Goal: Information Seeking & Learning: Learn about a topic

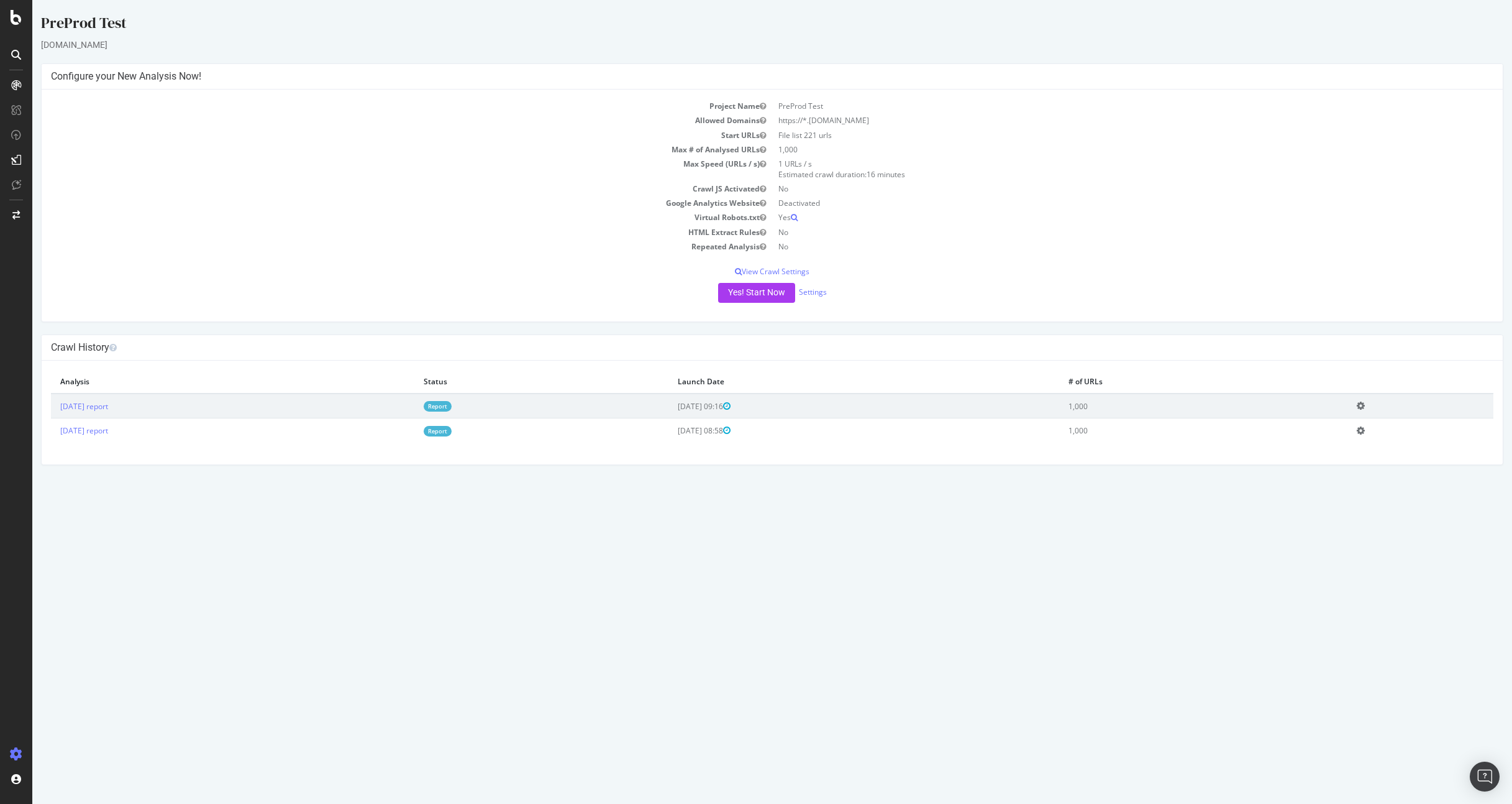
click at [983, 51] on div "PreProd Test staging07.dtc.levi.com × × Configure your New Analysis Now! Projec…" at bounding box center [772, 238] width 1480 height 452
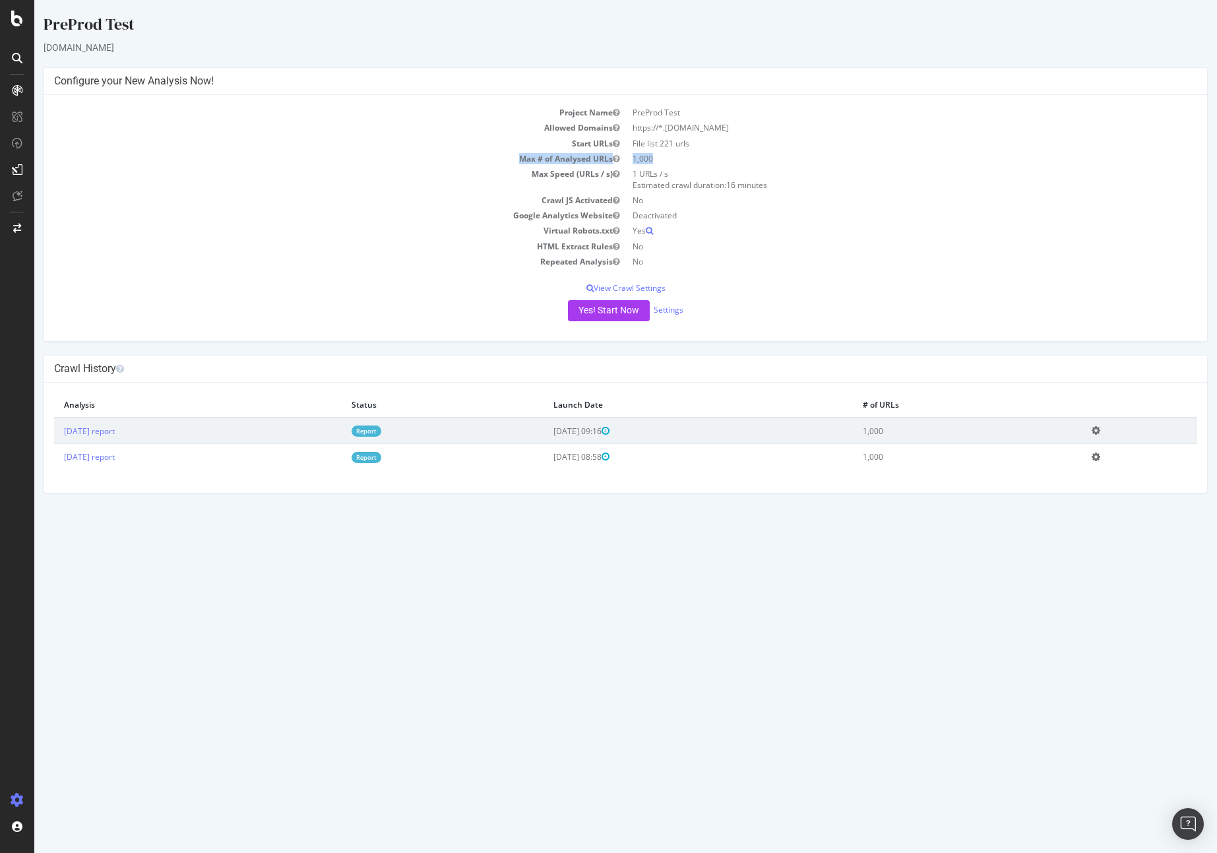
drag, startPoint x: 669, startPoint y: 161, endPoint x: 520, endPoint y: 150, distance: 149.4
click at [479, 161] on tr "Max # of Analysed URLs 1,000" at bounding box center [625, 158] width 1143 height 15
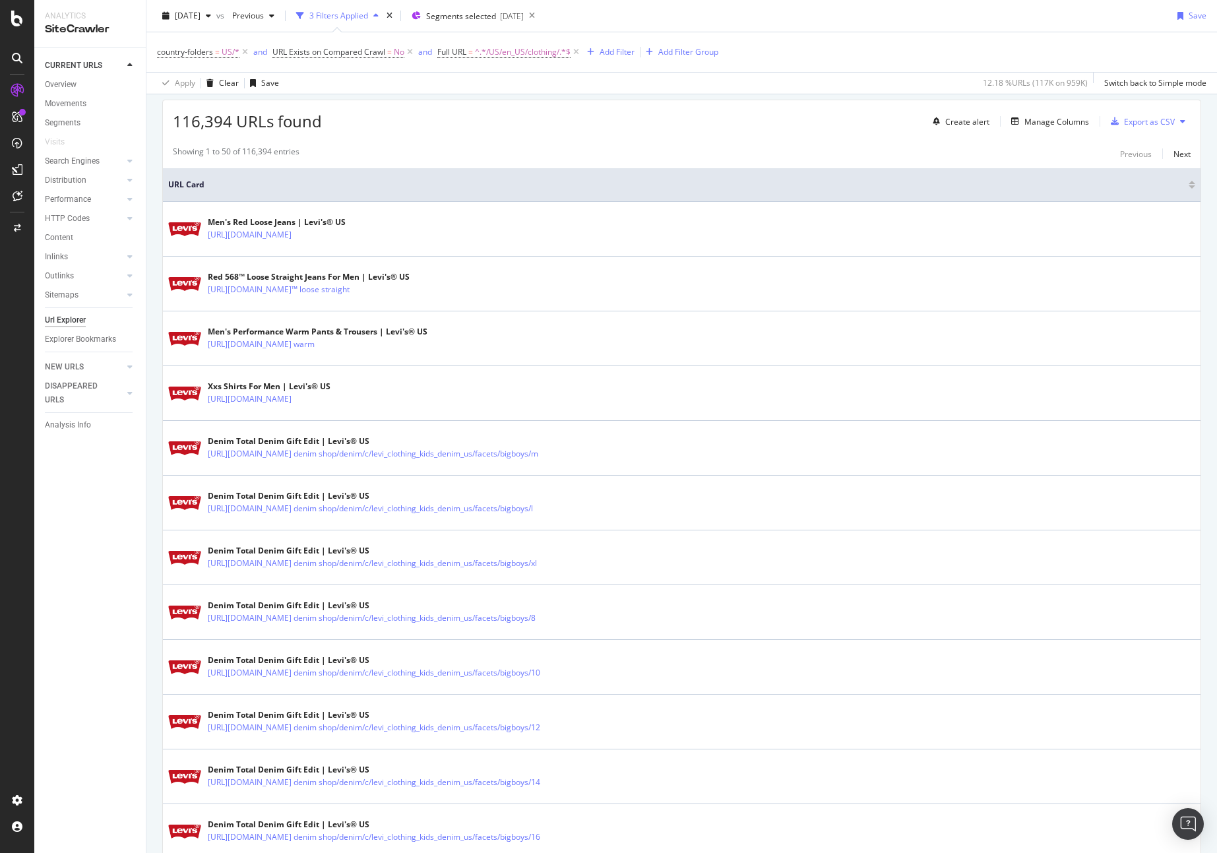
scroll to position [230, 0]
click at [512, 54] on span "^.*/US/en_US/clothing/.*$" at bounding box center [523, 52] width 96 height 18
click at [693, 123] on div "116,394 URLs found Create alert Manage Columns Export as CSV" at bounding box center [681, 116] width 1037 height 32
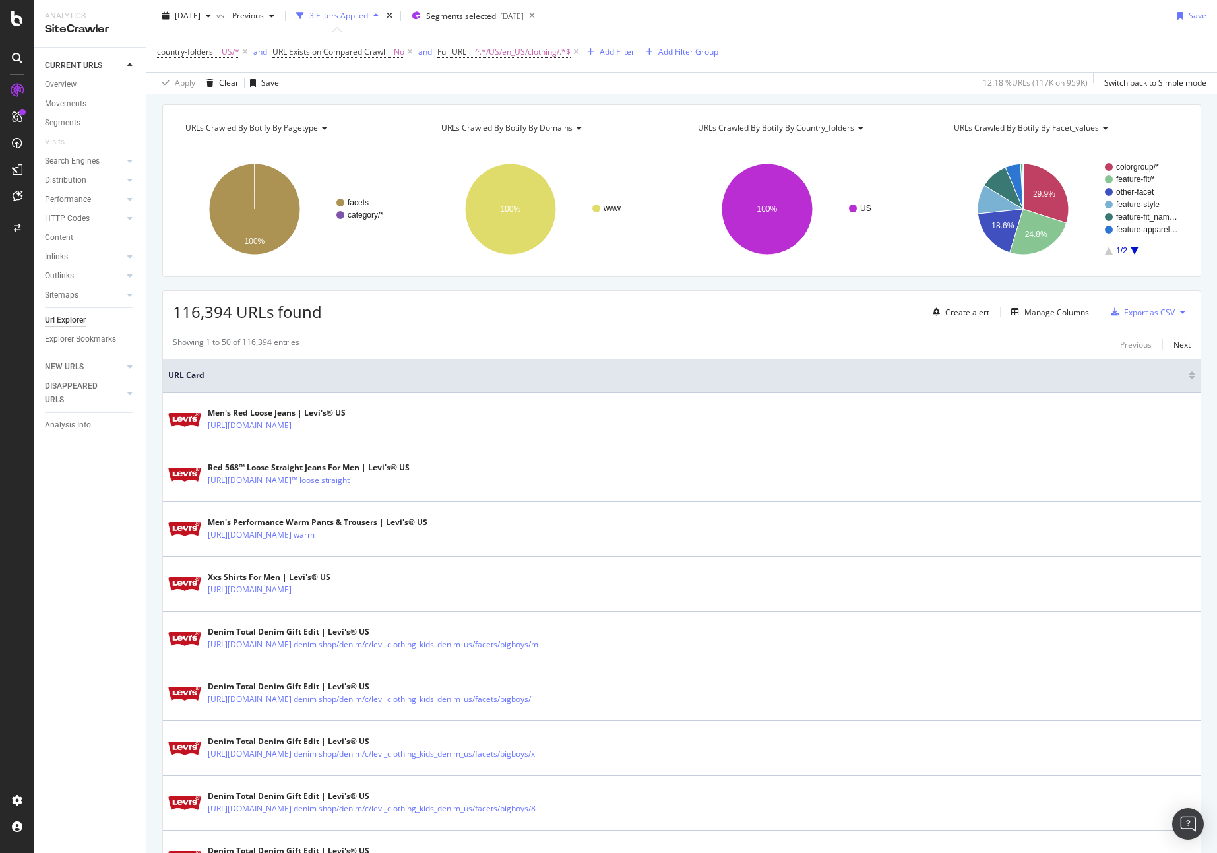
scroll to position [0, 0]
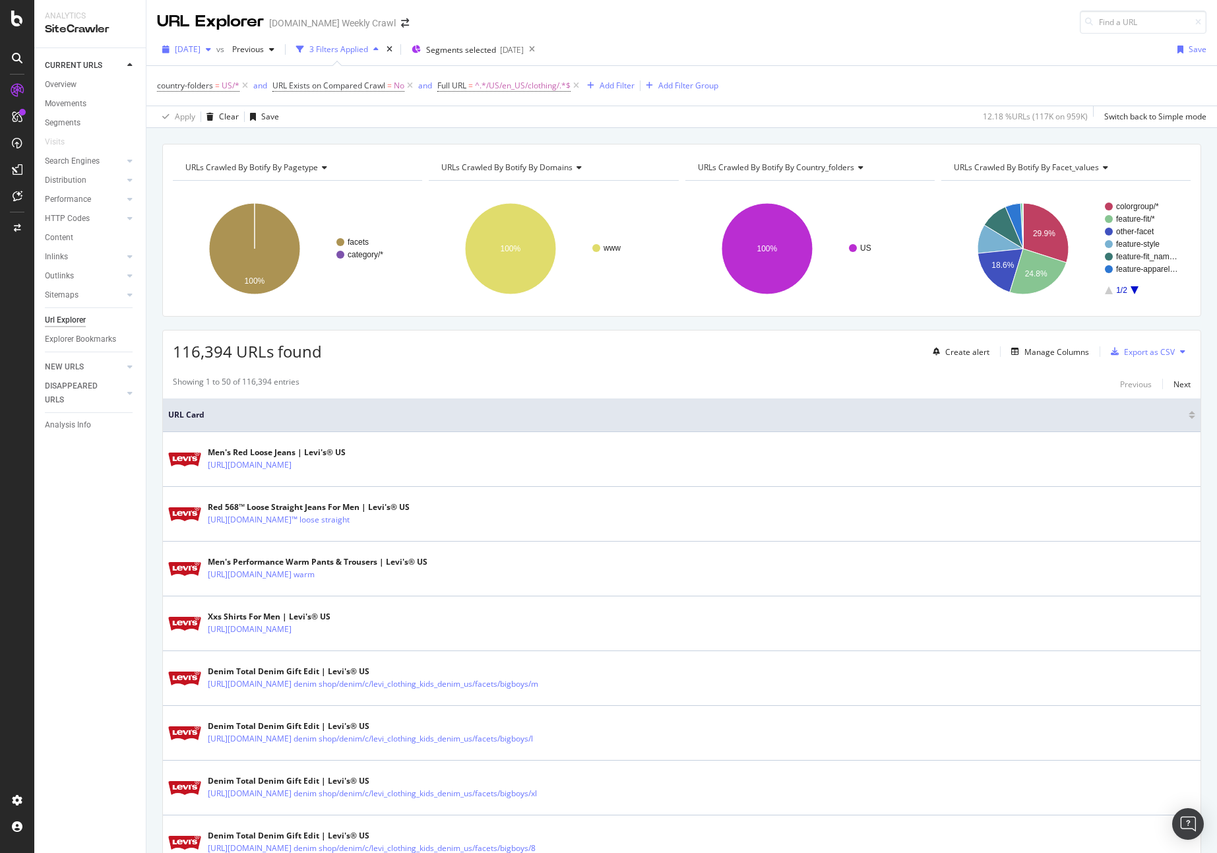
click at [216, 48] on div "button" at bounding box center [208, 49] width 16 height 8
click at [235, 146] on div "2025 Aug. 21st" at bounding box center [211, 146] width 71 height 12
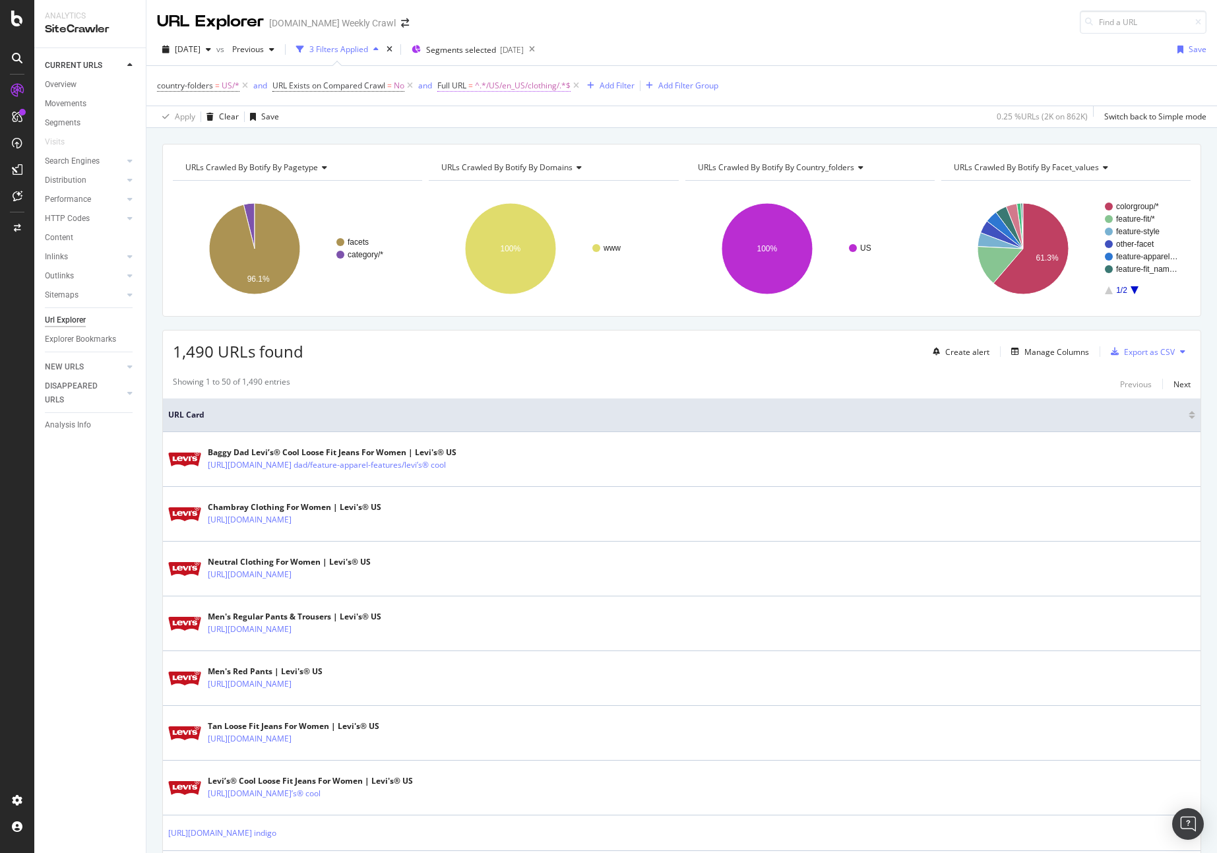
click at [499, 86] on span "^.*/US/en_US/clothing/.*$" at bounding box center [523, 85] width 96 height 18
click at [404, 340] on div "1,490 URLs found Create alert Manage Columns Export as CSV" at bounding box center [681, 346] width 1037 height 32
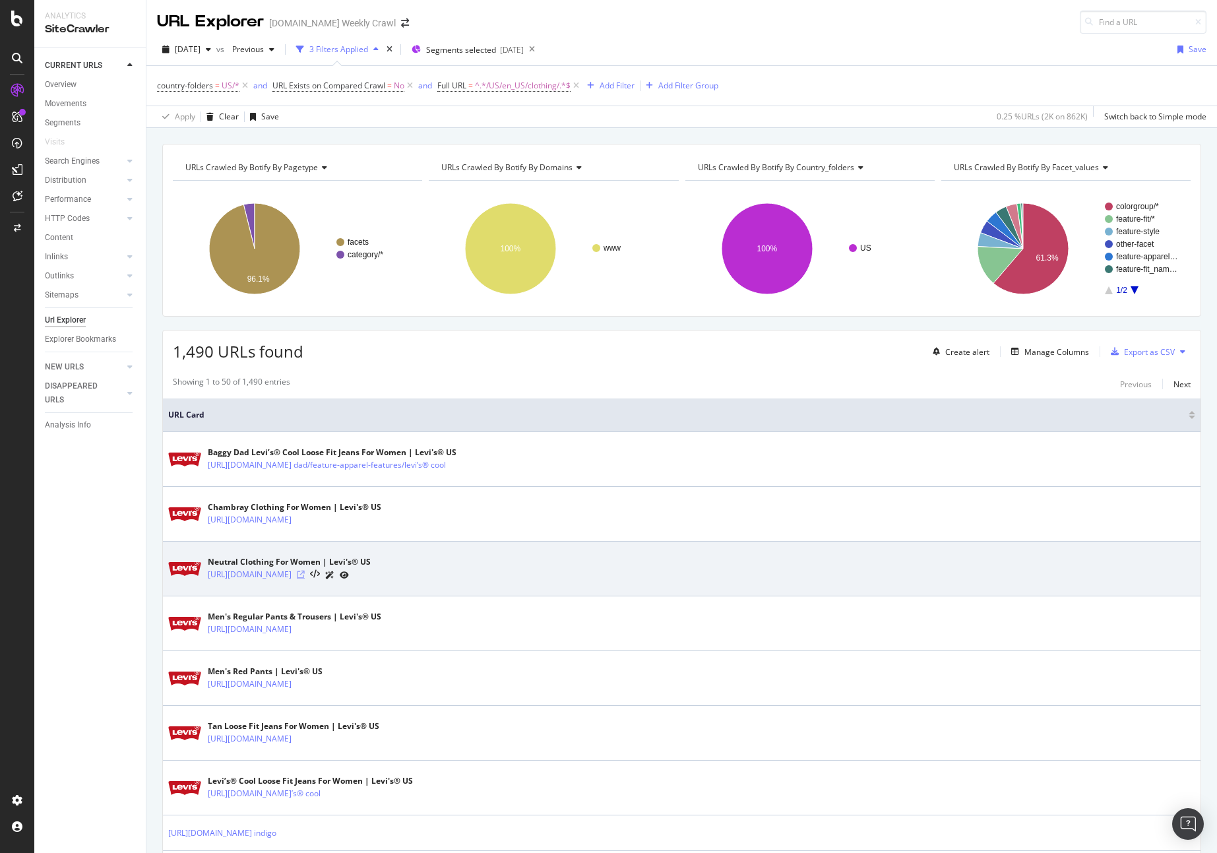
click at [305, 575] on icon at bounding box center [301, 574] width 8 height 8
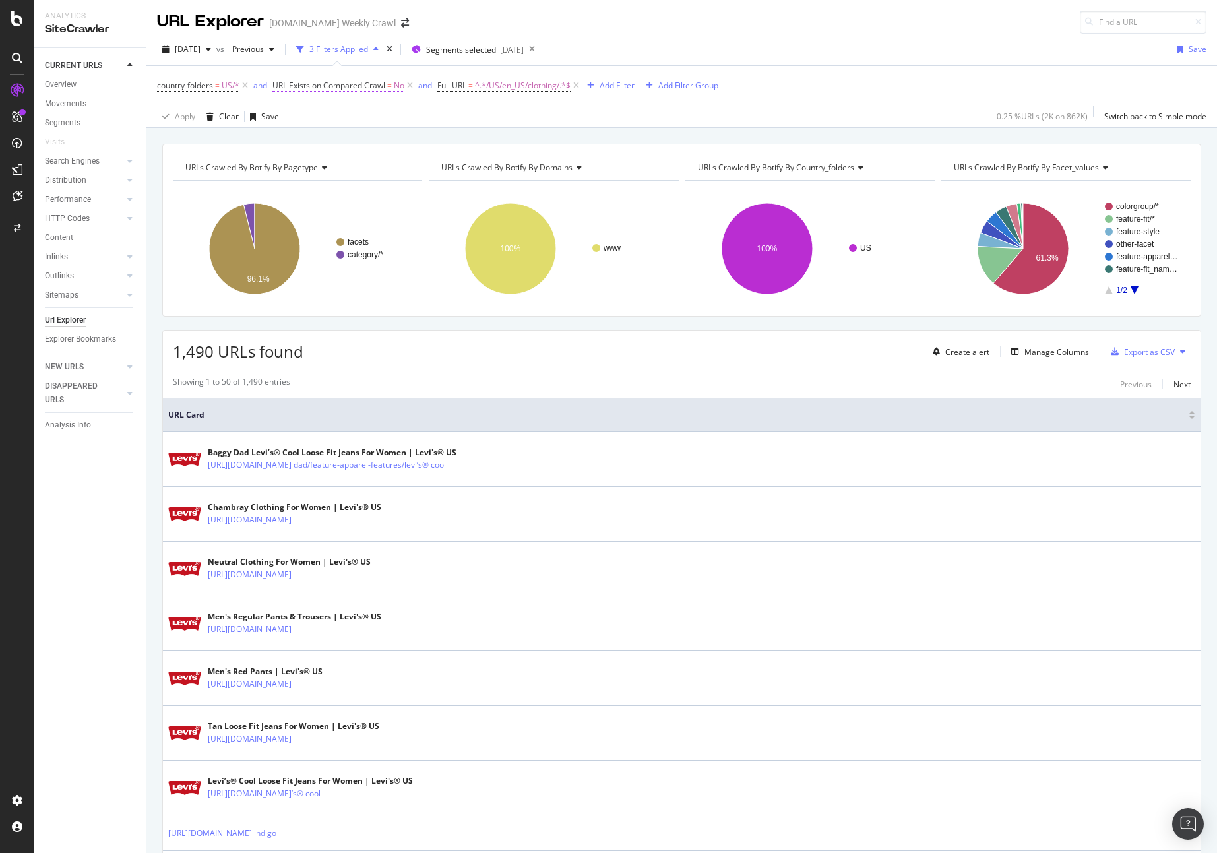
click at [332, 88] on span "URL Exists on Compared Crawl" at bounding box center [328, 85] width 113 height 11
click at [488, 106] on div "Apply Clear Save 0.25 % URLs ( 2K on 862K ) Switch back to Simple mode" at bounding box center [681, 117] width 1070 height 22
click at [483, 88] on span "^.*/US/en_US/clothing/.*$" at bounding box center [523, 85] width 96 height 18
click at [705, 117] on div "Apply Clear Save 0.25 % URLs ( 2K on 862K ) Switch back to Simple mode" at bounding box center [681, 117] width 1070 height 22
click at [484, 90] on span "^.*/US/en_US/clothing/.*$" at bounding box center [523, 85] width 96 height 18
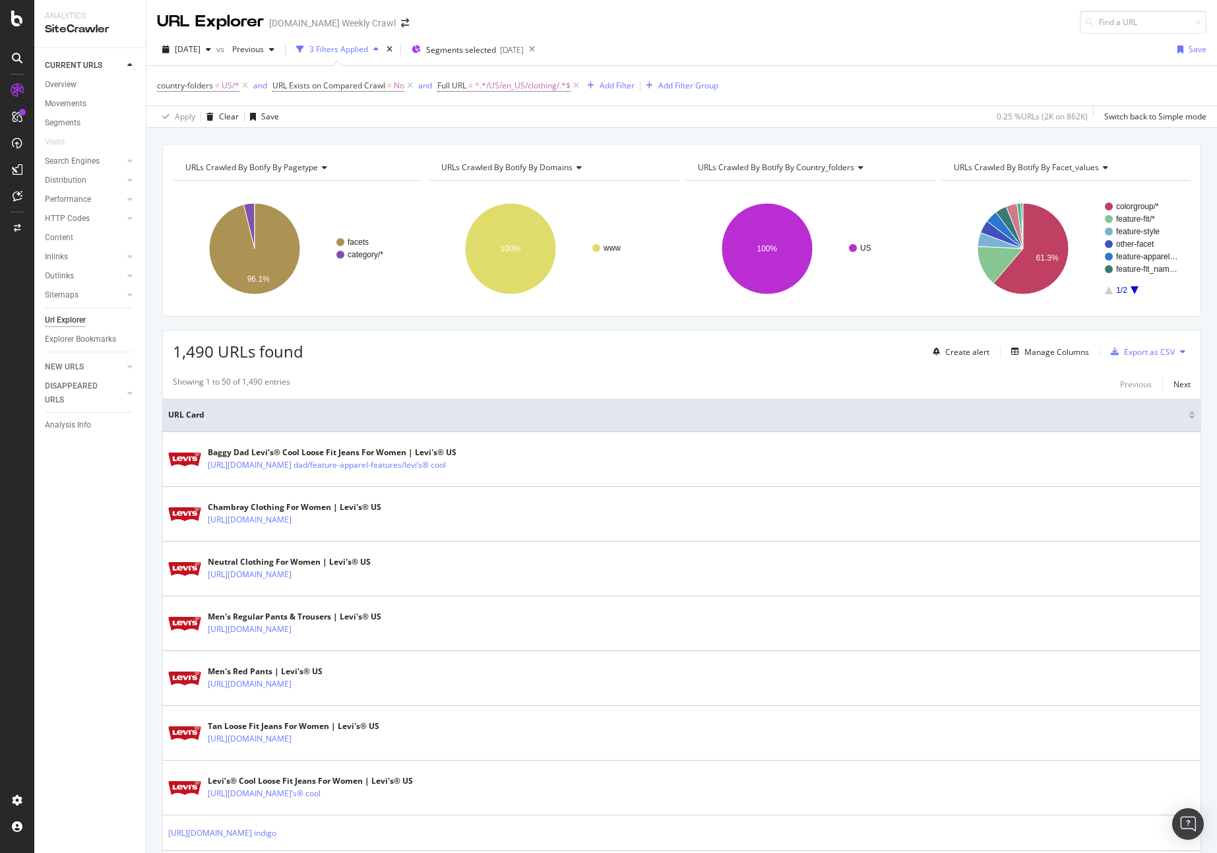
click at [775, 118] on div "Apply Clear Save 0.25 % URLs ( 2K on 862K ) Switch back to Simple mode" at bounding box center [681, 117] width 1070 height 22
click at [514, 90] on span "^.*/US/en_US/clothing/.*$" at bounding box center [523, 85] width 96 height 18
drag, startPoint x: 815, startPoint y: 82, endPoint x: 795, endPoint y: 82, distance: 20.4
click at [815, 82] on div "country-folders = US/* and URL Exists on Compared Crawl = No and Full URL = ^.*…" at bounding box center [681, 86] width 1049 height 40
click at [356, 52] on div "3 Filters Applied" at bounding box center [338, 49] width 59 height 11
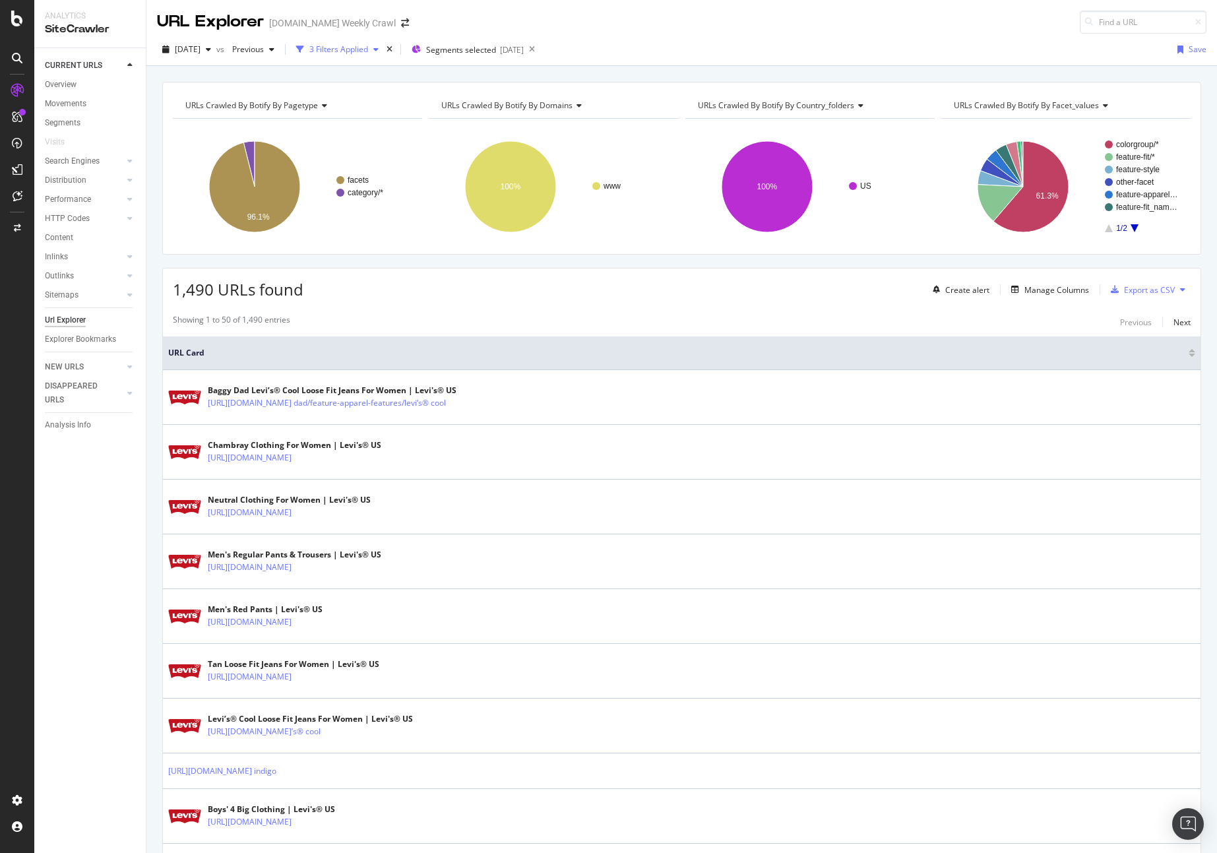
click at [356, 52] on div "3 Filters Applied" at bounding box center [338, 49] width 59 height 11
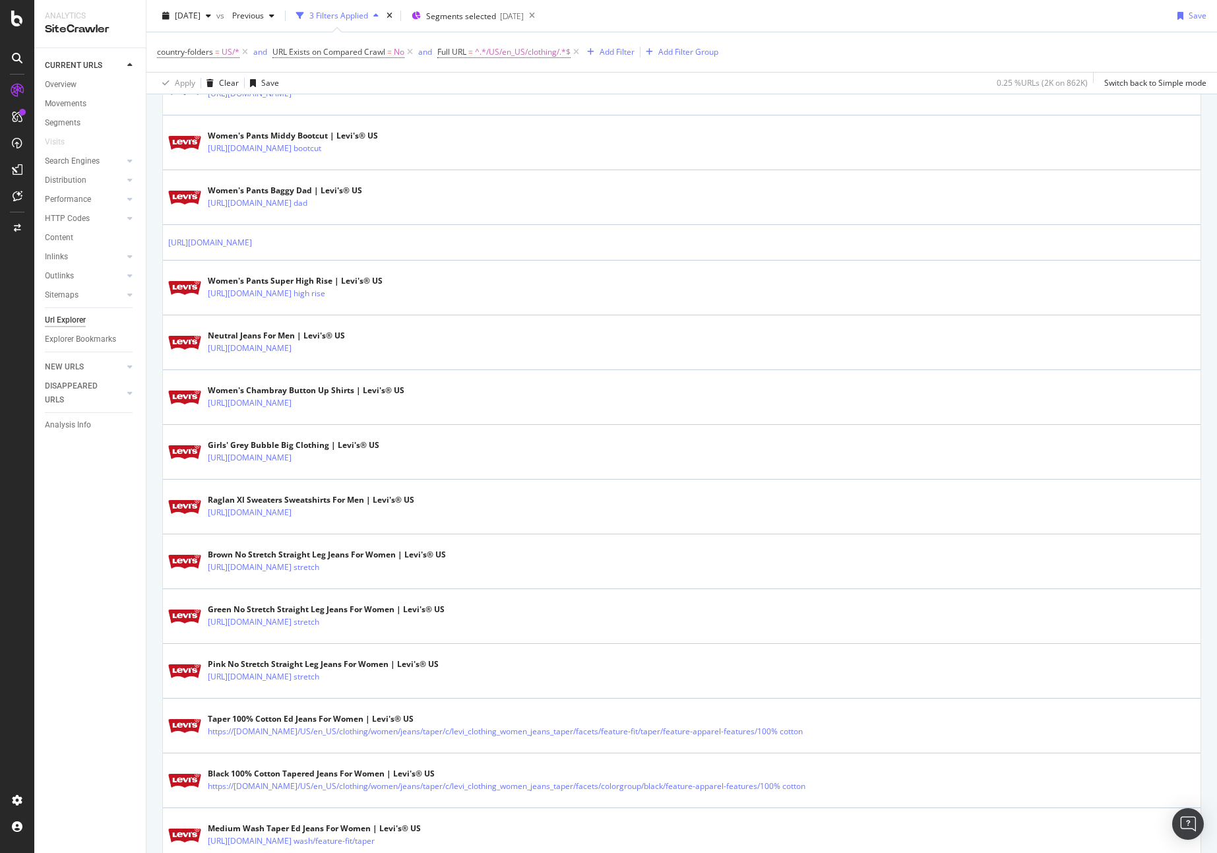
scroll to position [1557, 0]
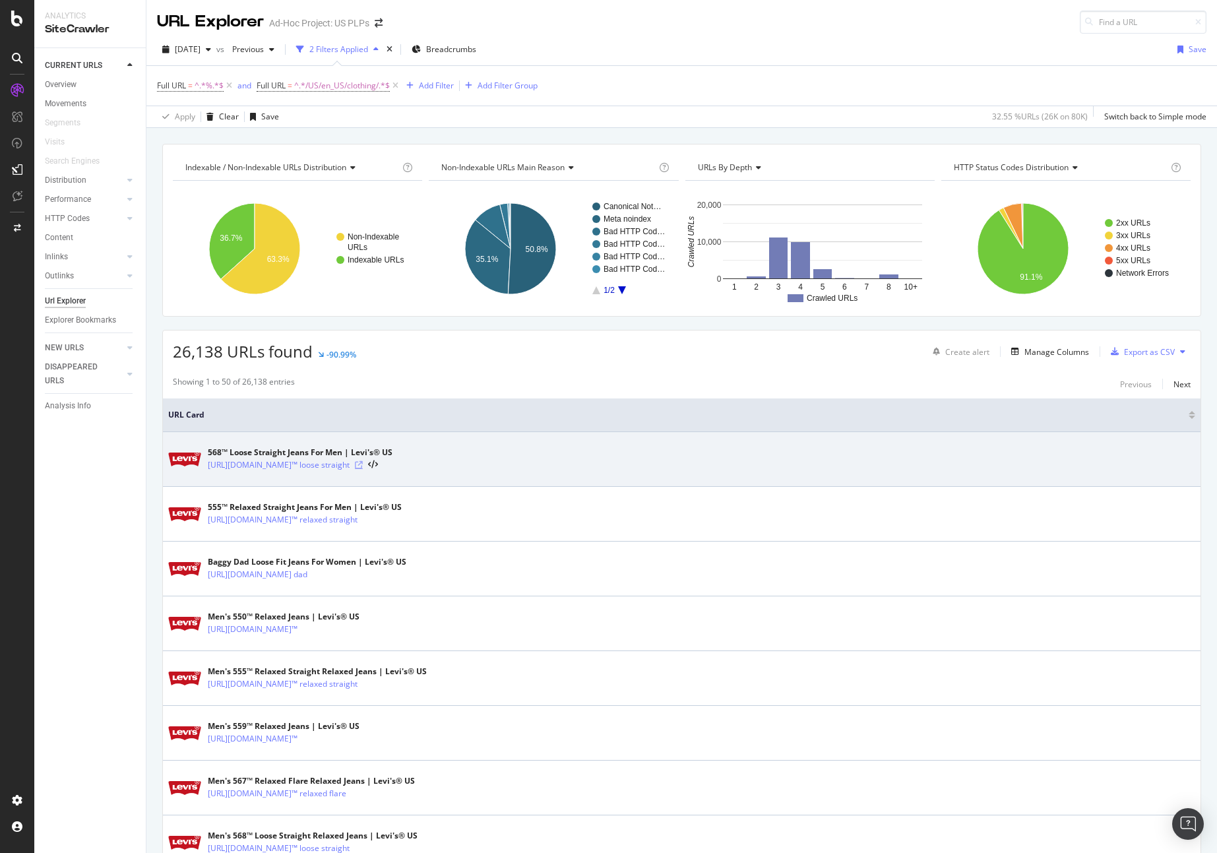
click at [363, 466] on icon at bounding box center [359, 465] width 8 height 8
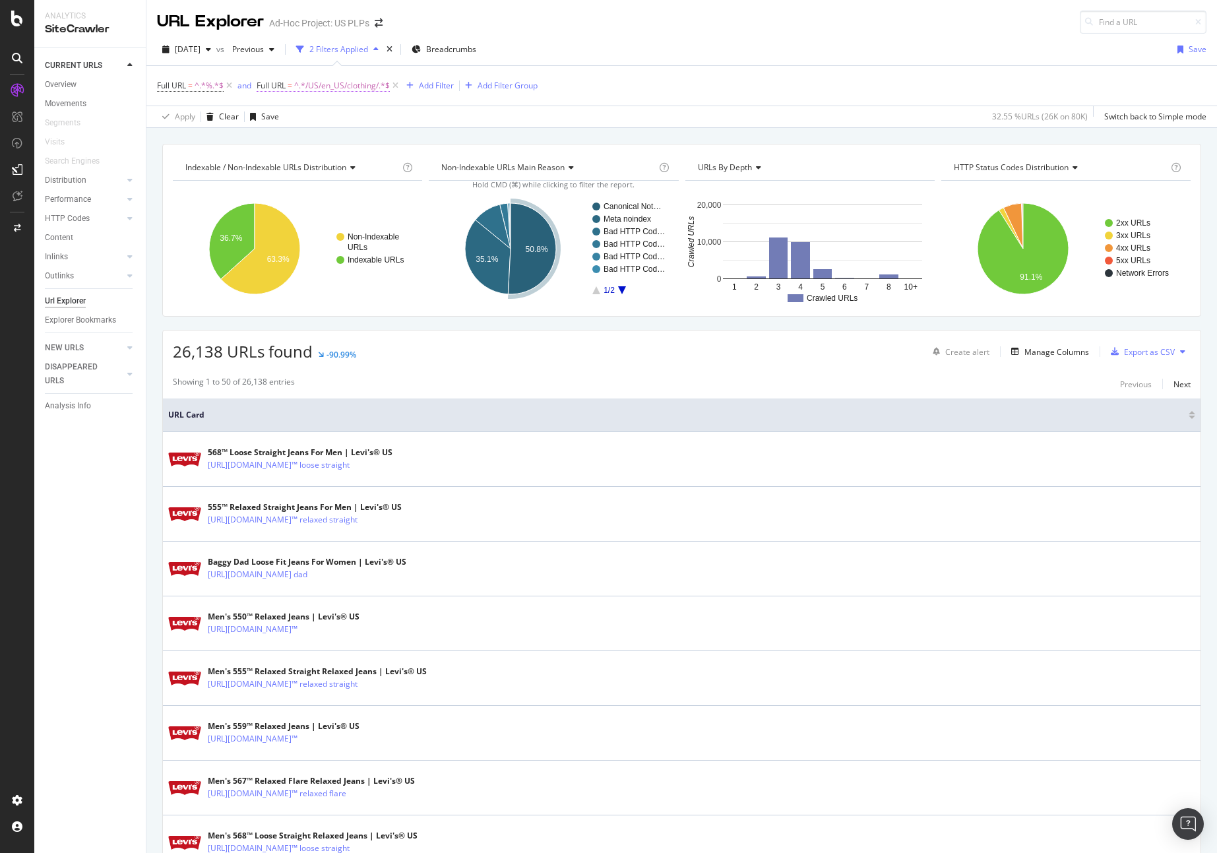
click at [320, 88] on span "^.*/US/en_US/clothing/.*$" at bounding box center [342, 85] width 96 height 18
click at [690, 337] on div "26,138 URLs found -90.99% Create alert Manage Columns Export as CSV" at bounding box center [681, 346] width 1037 height 32
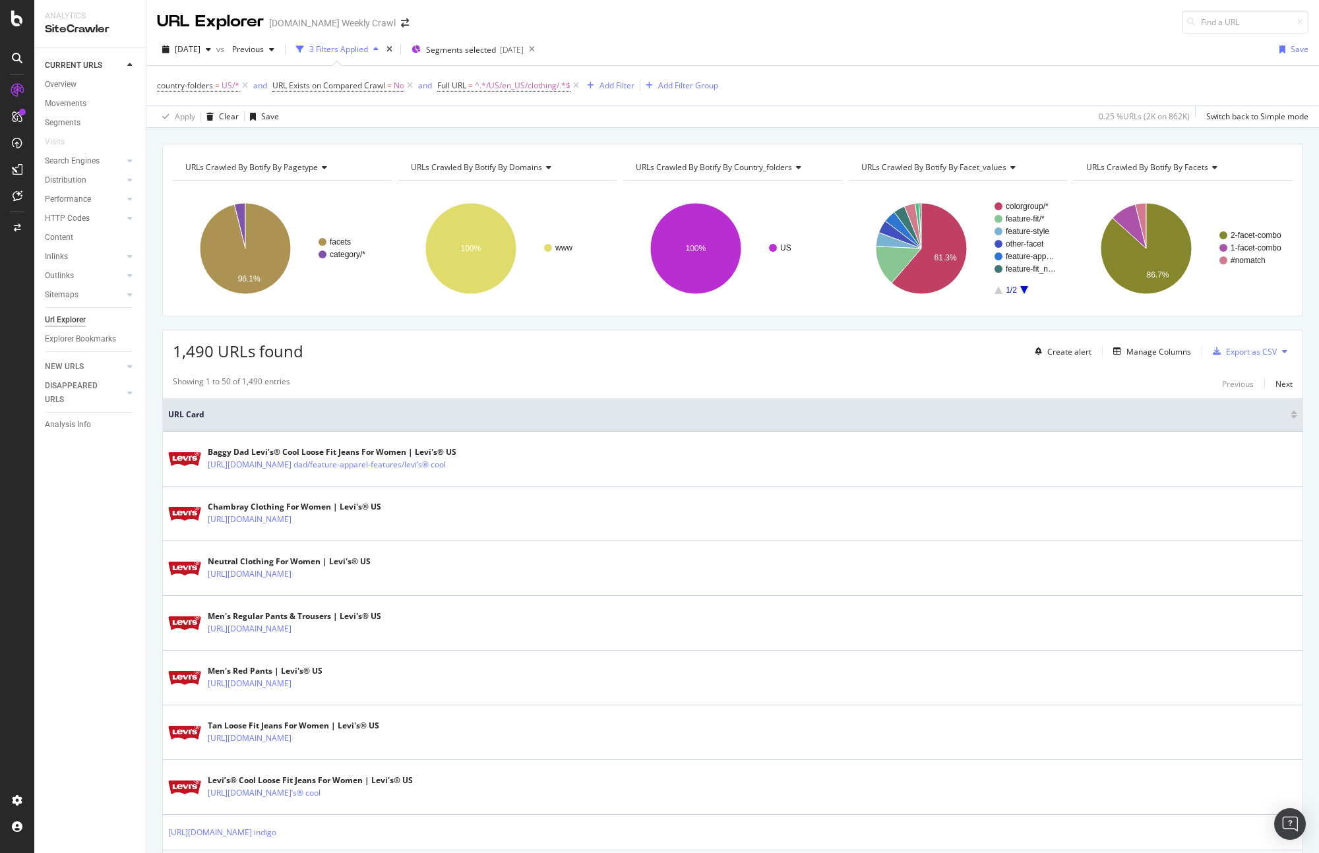
click at [654, 53] on div "2025 Aug. 21st vs Previous 3 Filters Applied Segments selected 2025-08-06 Save" at bounding box center [732, 52] width 1172 height 26
click at [200, 52] on span "2025 Aug. 21st" at bounding box center [188, 49] width 26 height 11
click at [214, 171] on div "2025 Aug. 14th" at bounding box center [211, 170] width 71 height 12
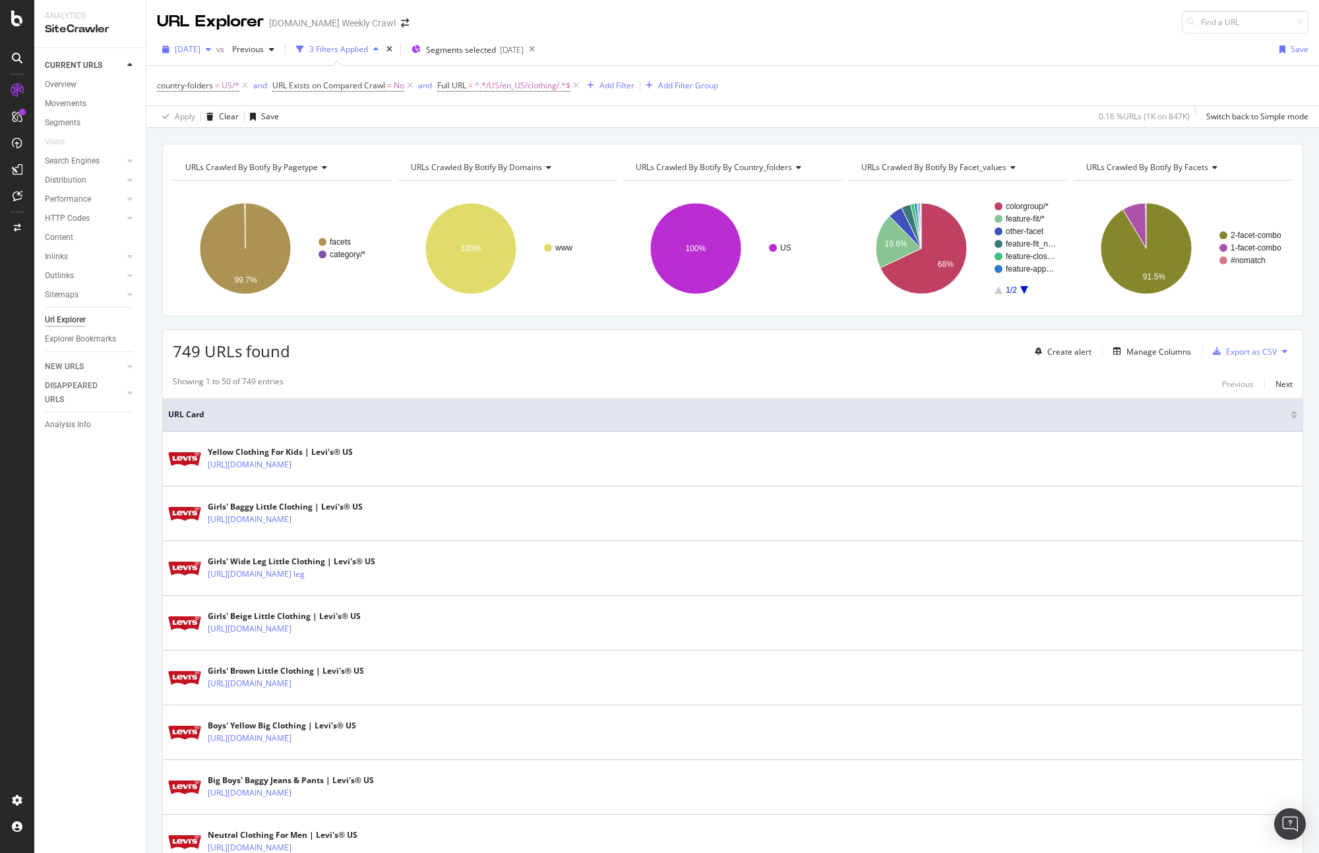
click at [200, 52] on span "2025 Aug. 14th" at bounding box center [188, 49] width 26 height 11
click at [247, 145] on div "2025 Aug. 7th 832K URLs" at bounding box center [234, 144] width 117 height 12
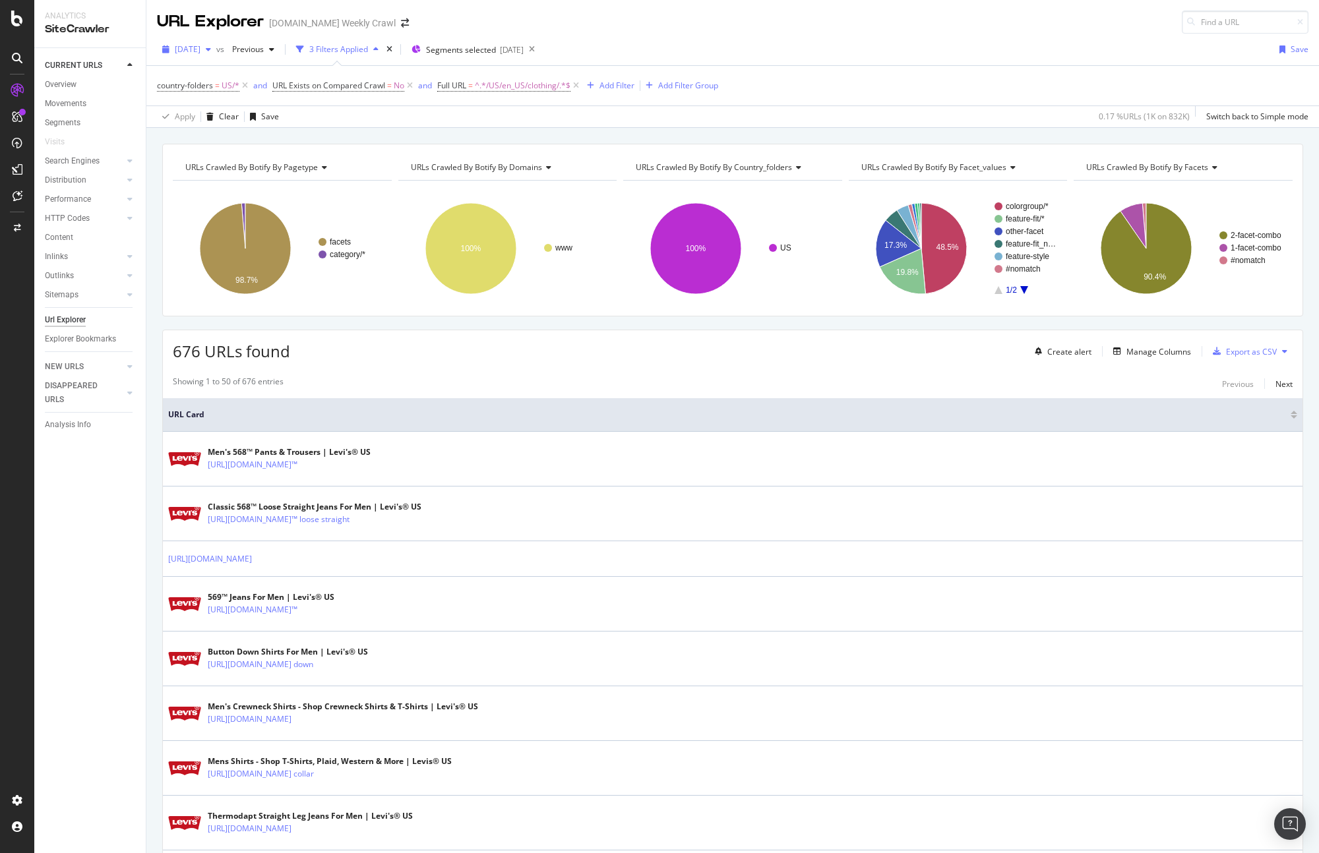
click at [216, 53] on div "button" at bounding box center [208, 49] width 16 height 8
click at [239, 107] on div "2025 Aug. 28th" at bounding box center [211, 103] width 71 height 12
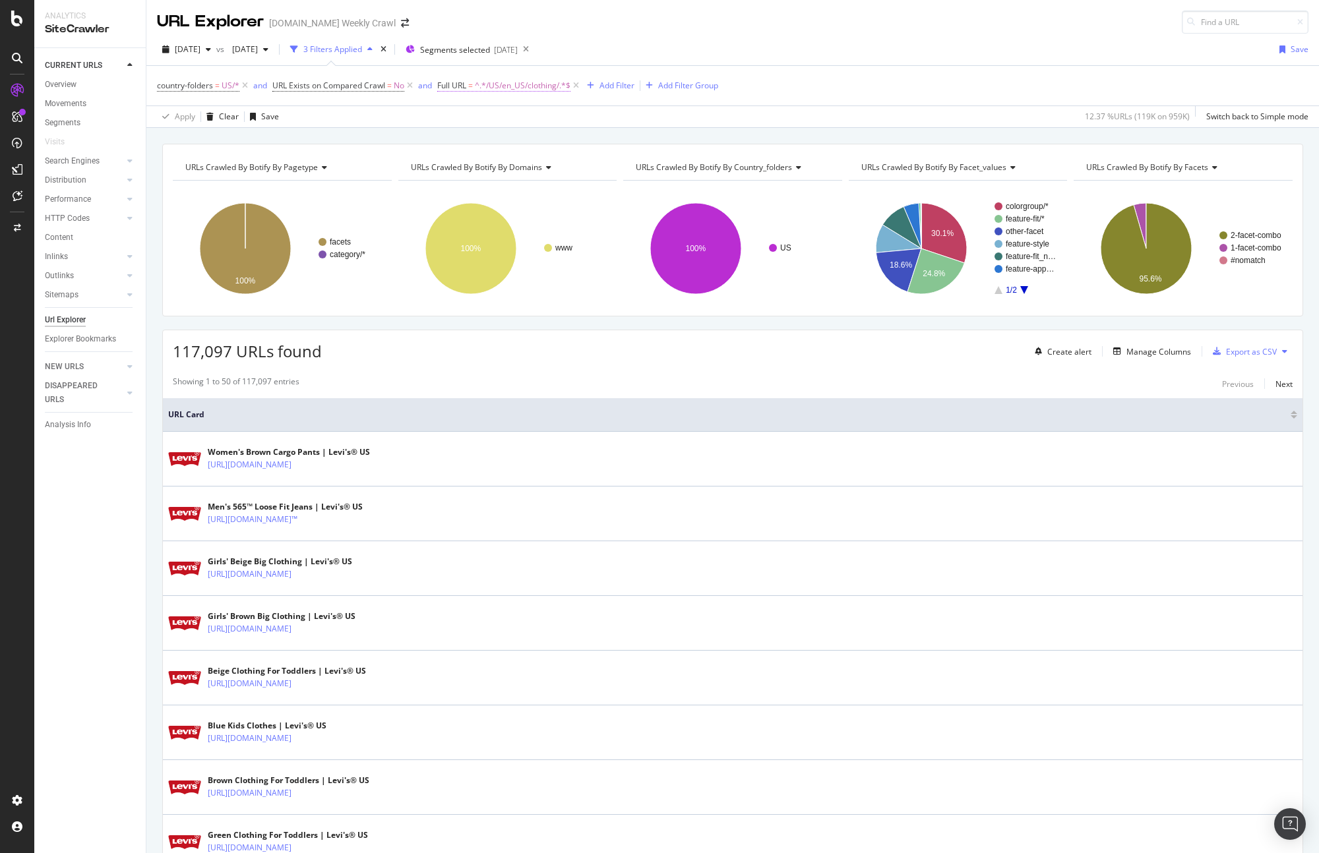
click at [533, 87] on span "^.*/US/en_US/clothing/.*$" at bounding box center [523, 85] width 96 height 18
click at [539, 172] on div "Add filter" at bounding box center [534, 168] width 34 height 11
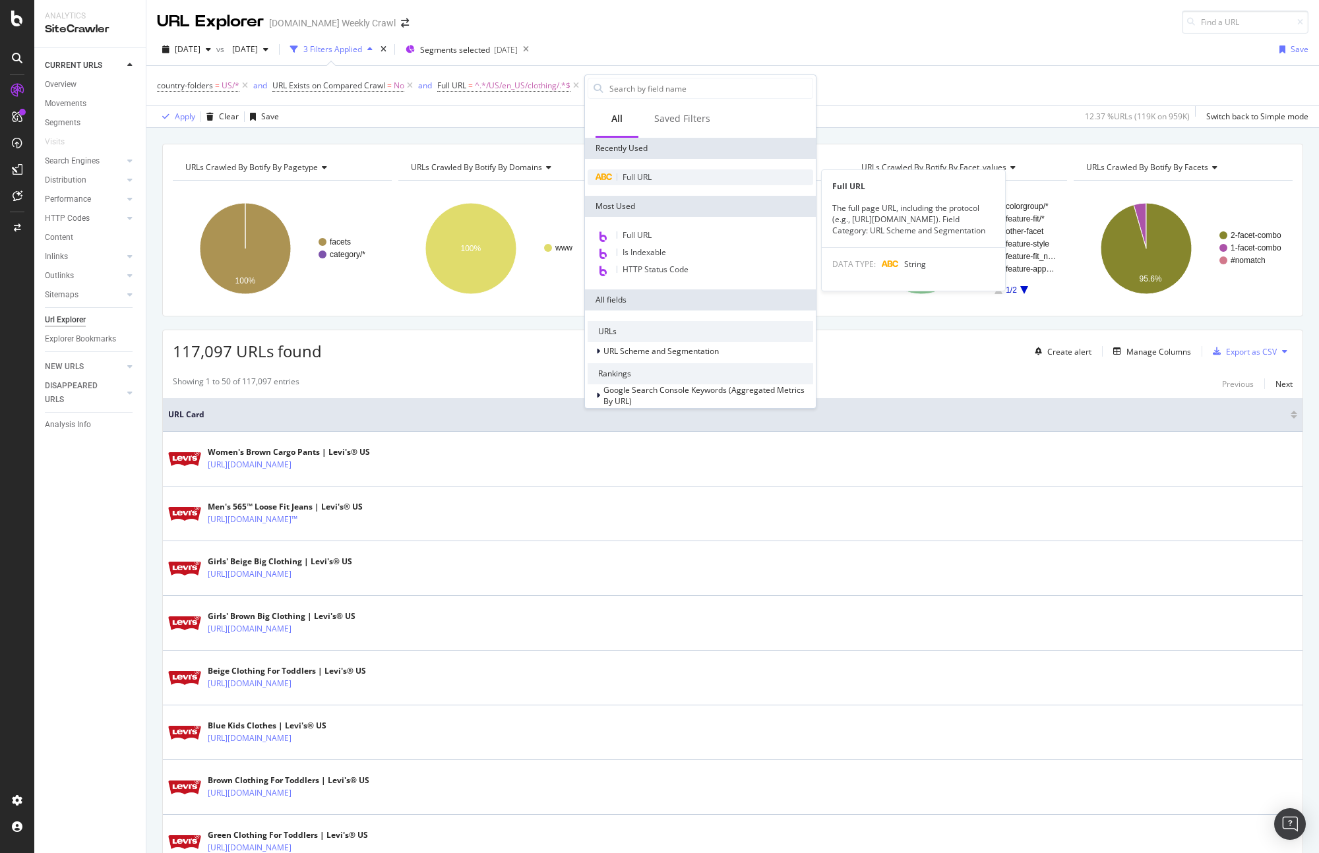
click at [671, 180] on div "Full URL" at bounding box center [701, 177] width 226 height 16
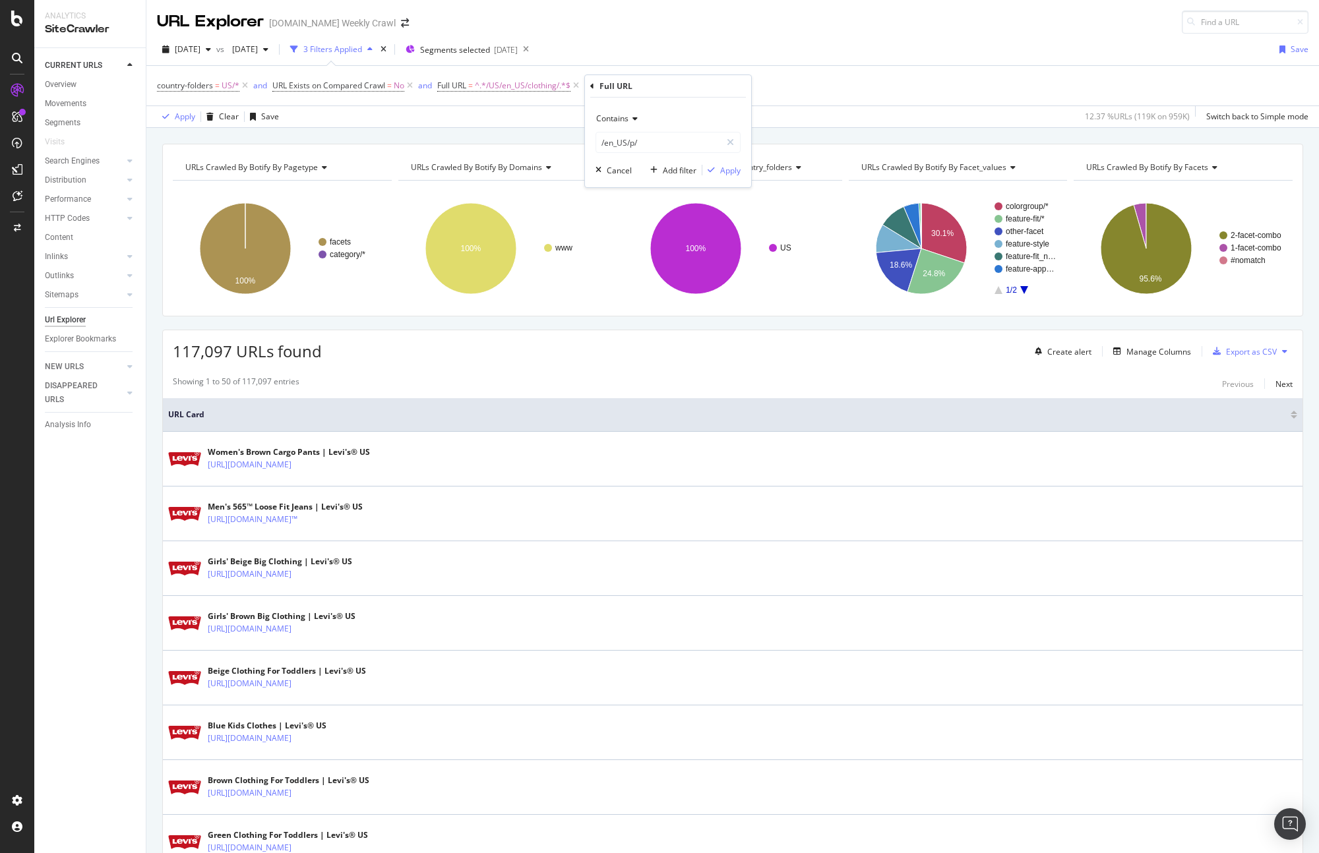
click at [628, 120] on span "Contains" at bounding box center [612, 118] width 32 height 11
click at [668, 121] on div "Contains" at bounding box center [667, 118] width 145 height 21
click at [626, 140] on input "/en_US/p/" at bounding box center [658, 142] width 125 height 21
drag, startPoint x: 626, startPoint y: 140, endPoint x: 600, endPoint y: 141, distance: 26.4
click at [600, 141] on input "/en_US/p/" at bounding box center [658, 142] width 125 height 21
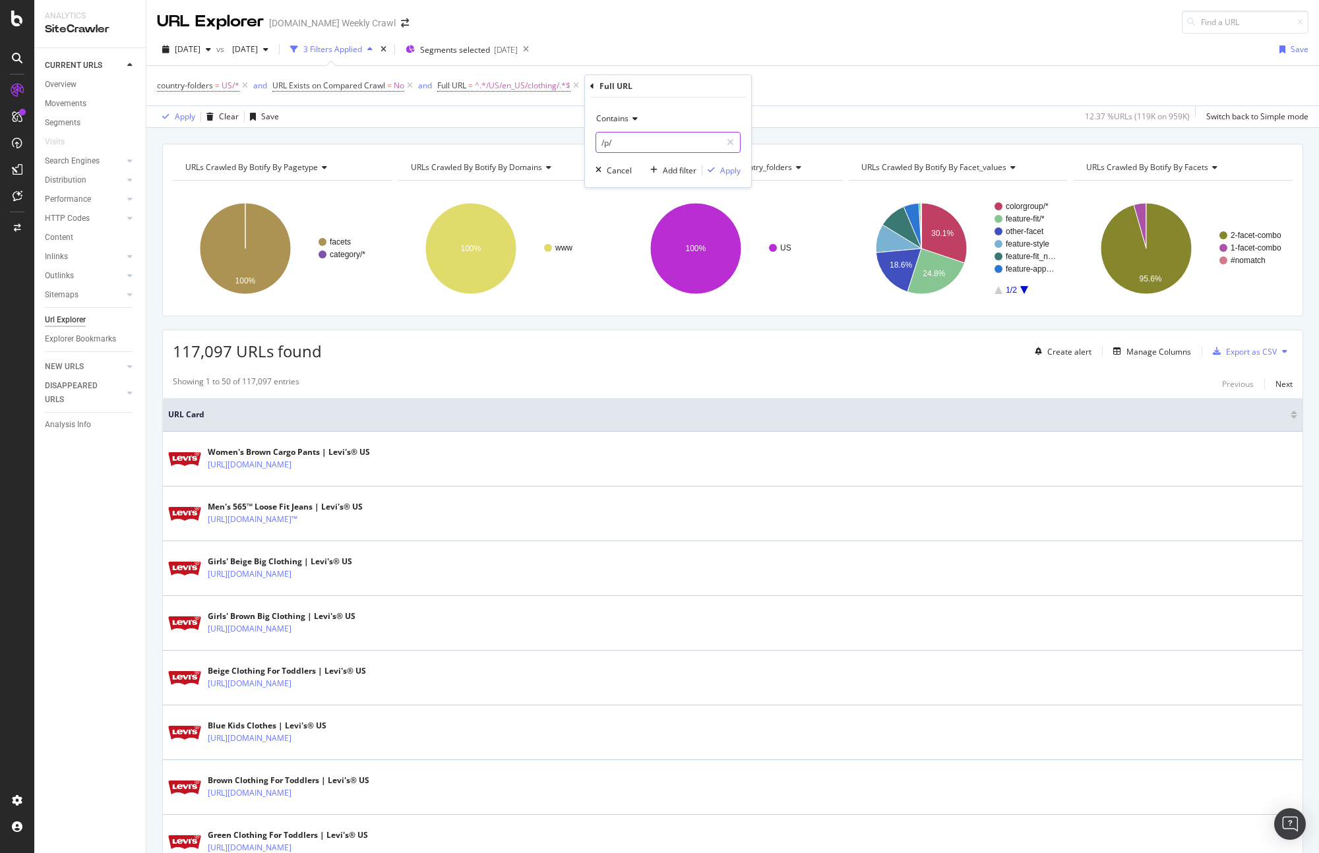
type input "/p/"
click at [640, 119] on div "Contains" at bounding box center [667, 118] width 145 height 21
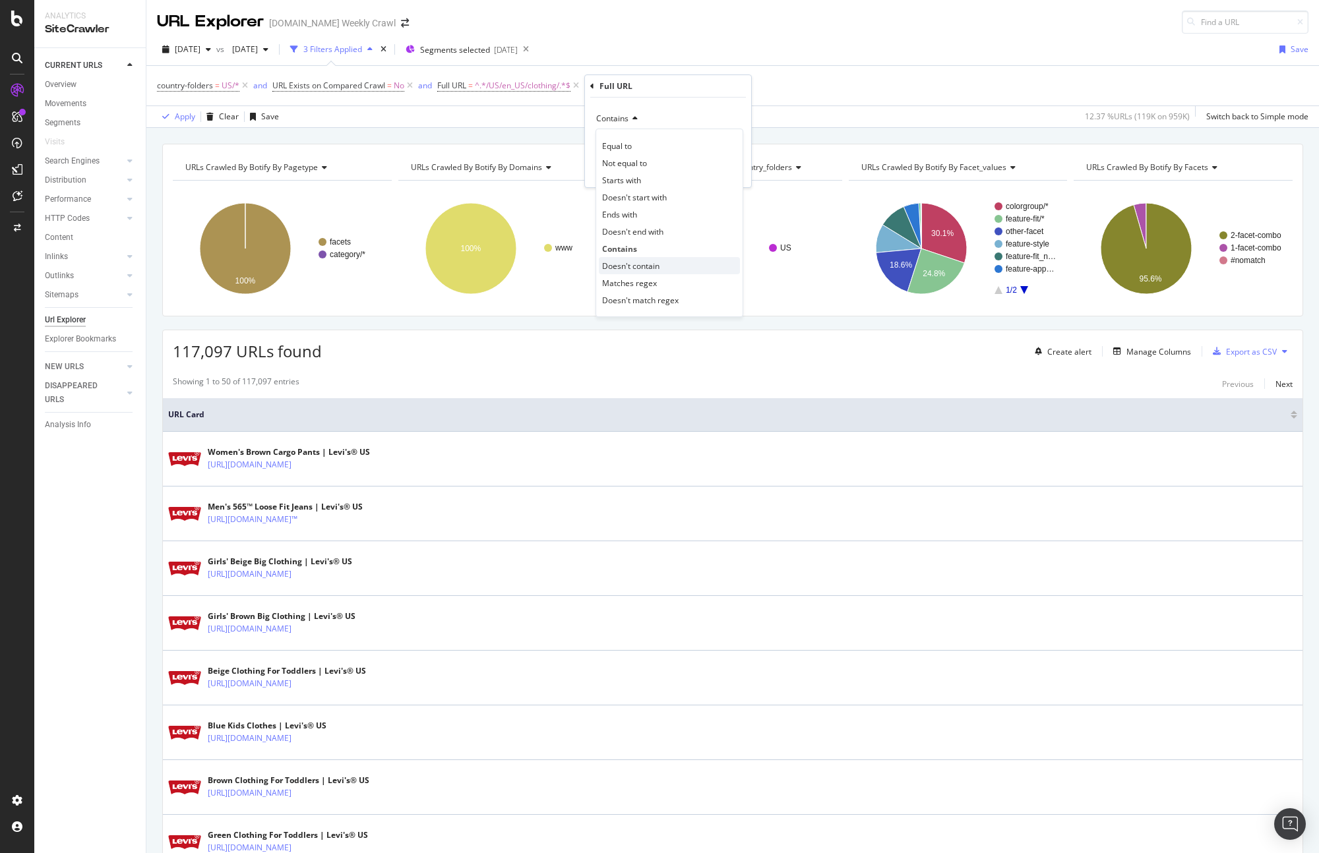
click at [646, 268] on span "Doesn't contain" at bounding box center [630, 265] width 57 height 11
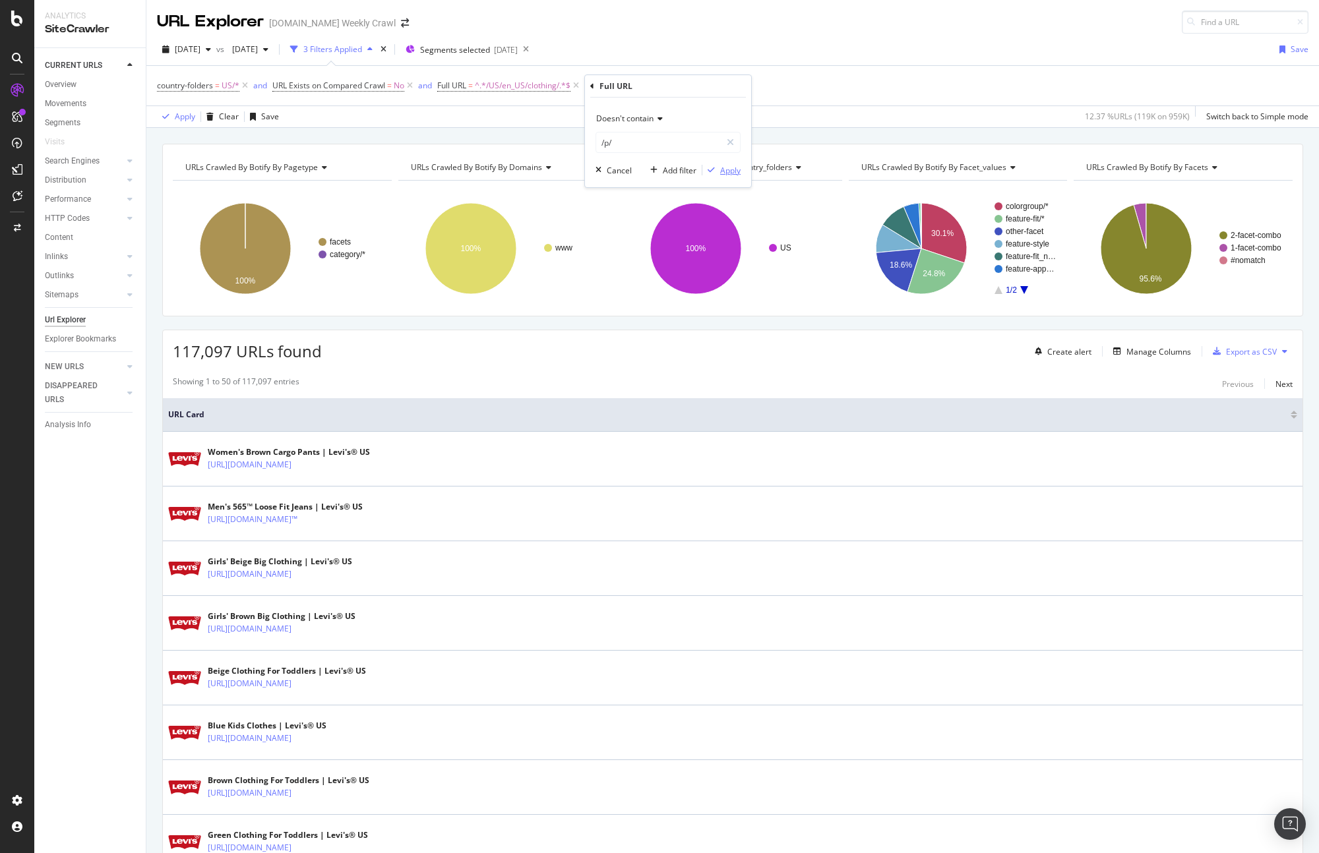
click at [739, 171] on div "Apply" at bounding box center [730, 170] width 20 height 11
click at [665, 90] on span "^.*/p/.*$" at bounding box center [657, 85] width 32 height 18
click at [642, 167] on div "Cancel" at bounding box center [640, 168] width 25 height 11
click at [682, 86] on icon at bounding box center [678, 85] width 11 height 13
click at [684, 357] on div "117,097 URLs found Create alert Manage Columns Export as CSV" at bounding box center [732, 346] width 1139 height 32
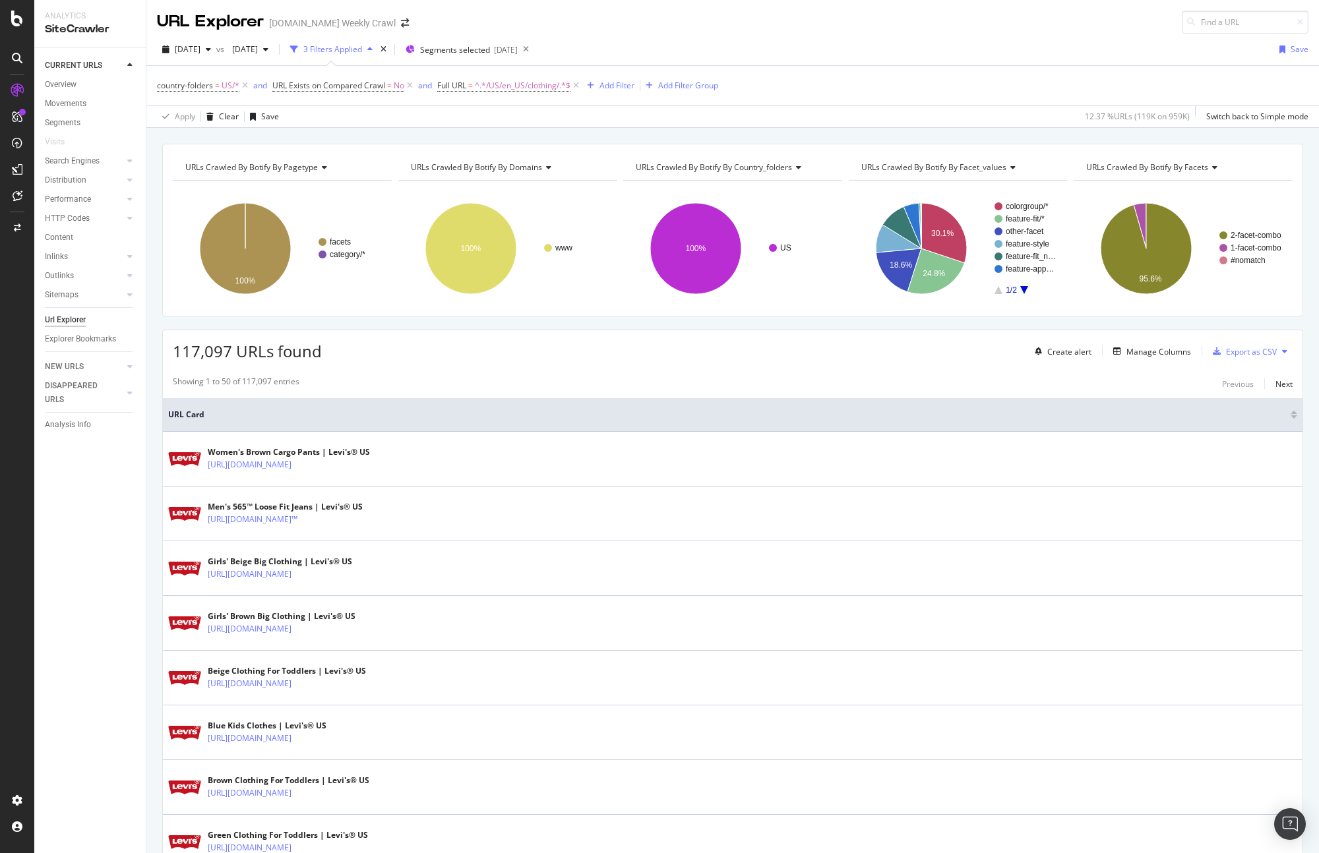
click at [598, 356] on div "117,097 URLs found Create alert Manage Columns Export as CSV" at bounding box center [732, 346] width 1139 height 32
click at [274, 55] on div "2025 Jul. 31st" at bounding box center [250, 50] width 47 height 20
click at [258, 52] on span "2025 Jul. 31st" at bounding box center [242, 49] width 31 height 11
click at [258, 48] on span "2025 Jul. 31st" at bounding box center [242, 49] width 31 height 11
click at [200, 54] on span "2025 Aug. 28th" at bounding box center [188, 49] width 26 height 11
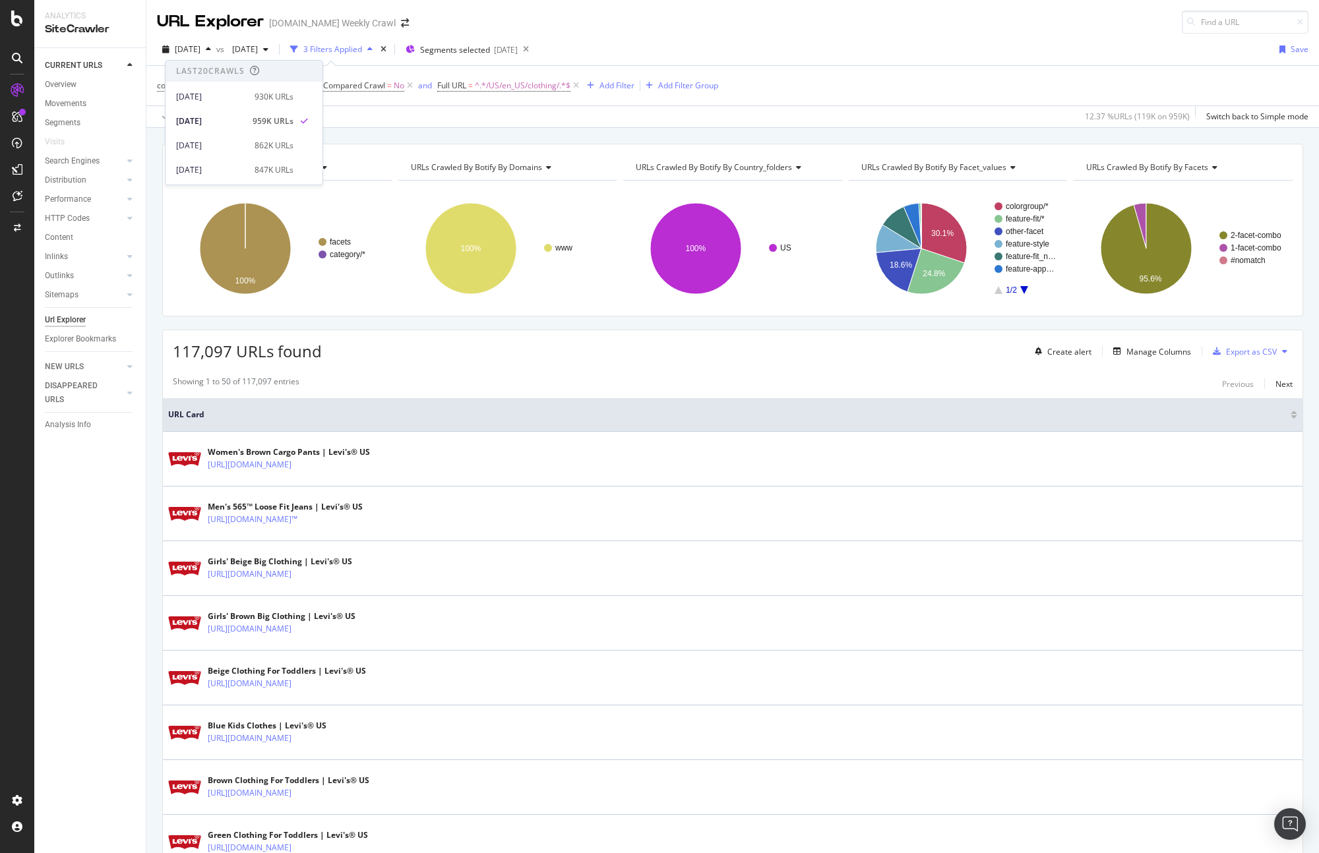
click at [857, 65] on div "country-folders = US/* and URL Exists on Compared Crawl = No and Full URL = ^.*…" at bounding box center [732, 96] width 1172 height 62
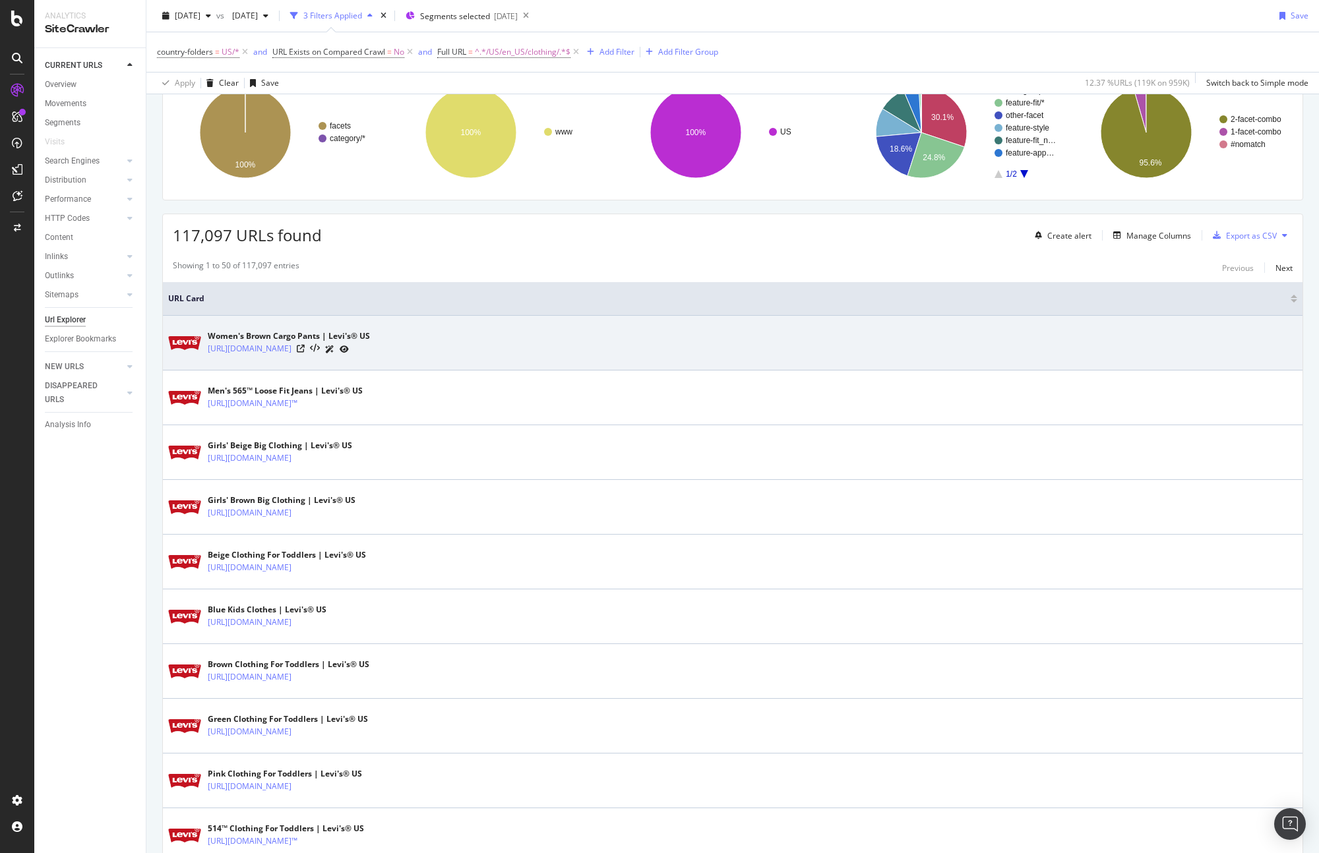
scroll to position [84, 0]
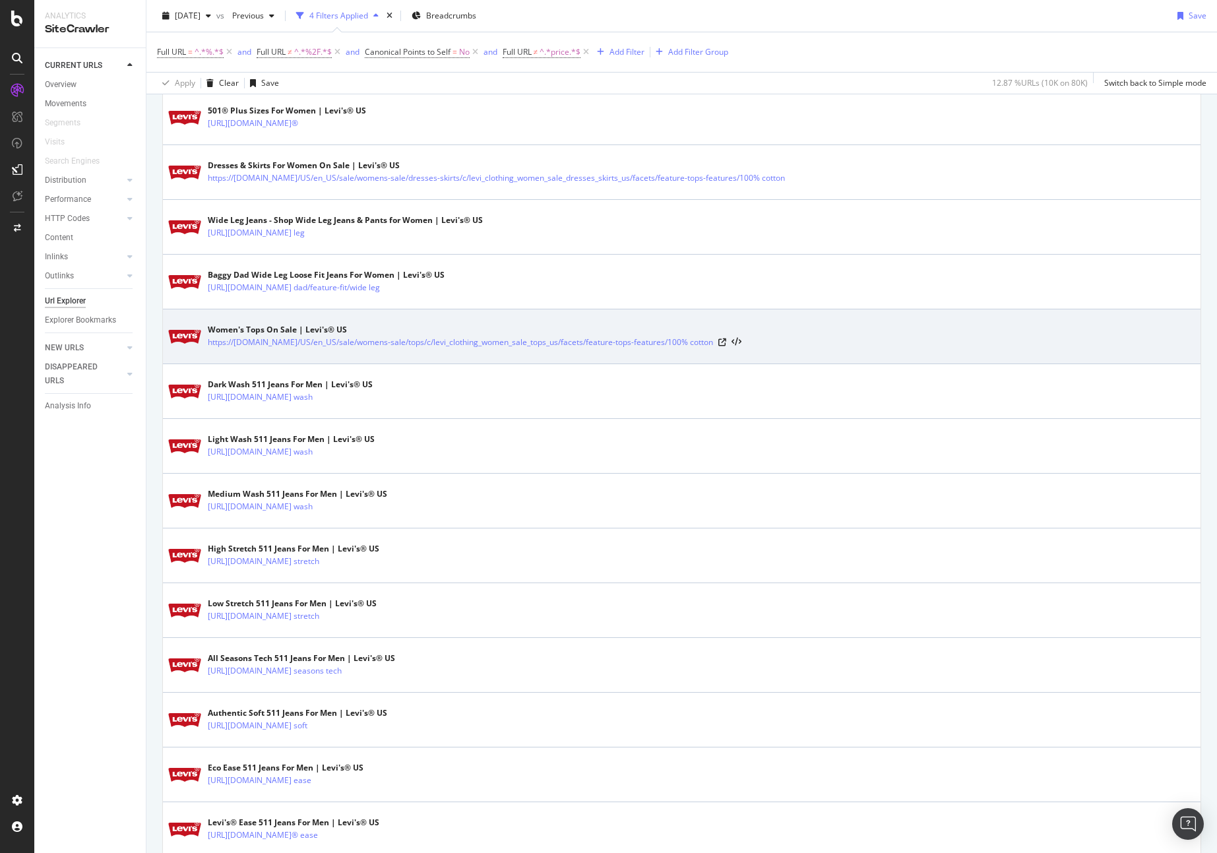
scroll to position [453, 0]
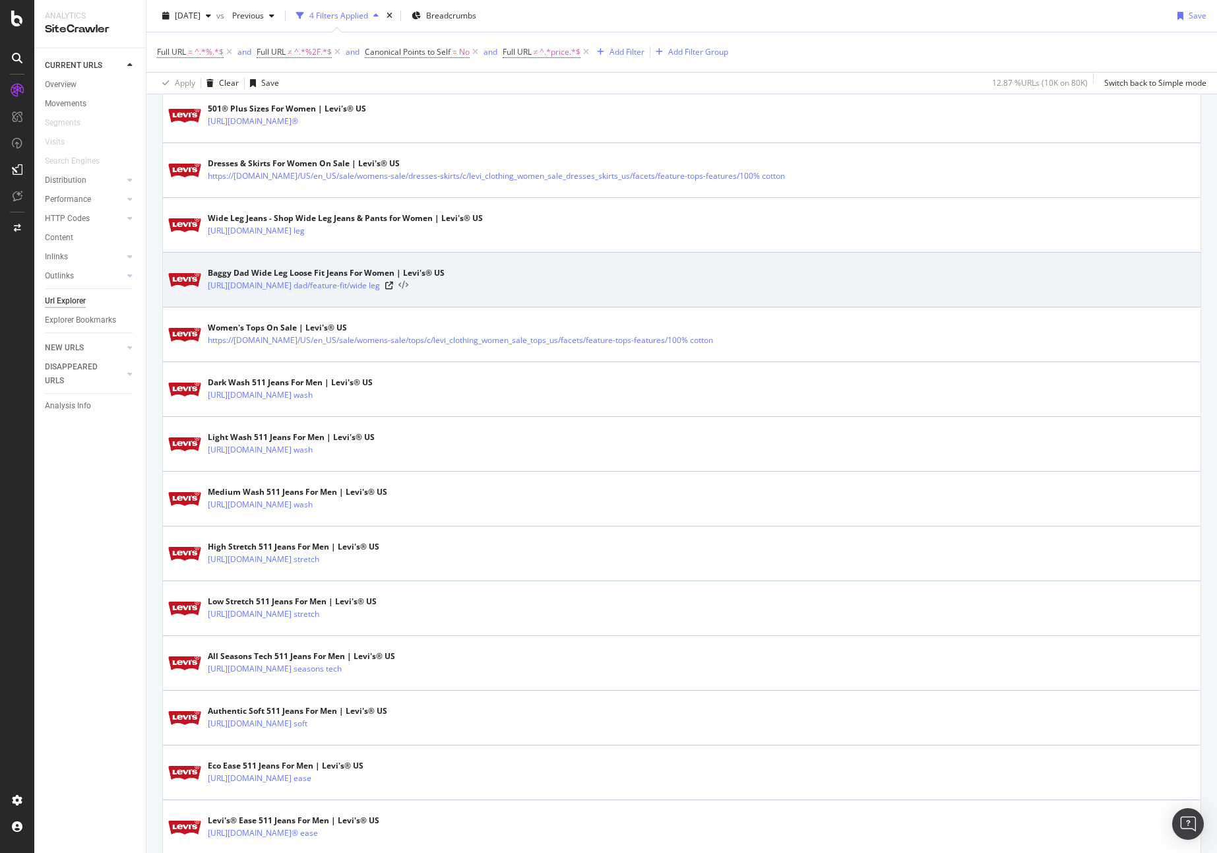
click at [408, 284] on icon at bounding box center [403, 285] width 10 height 9
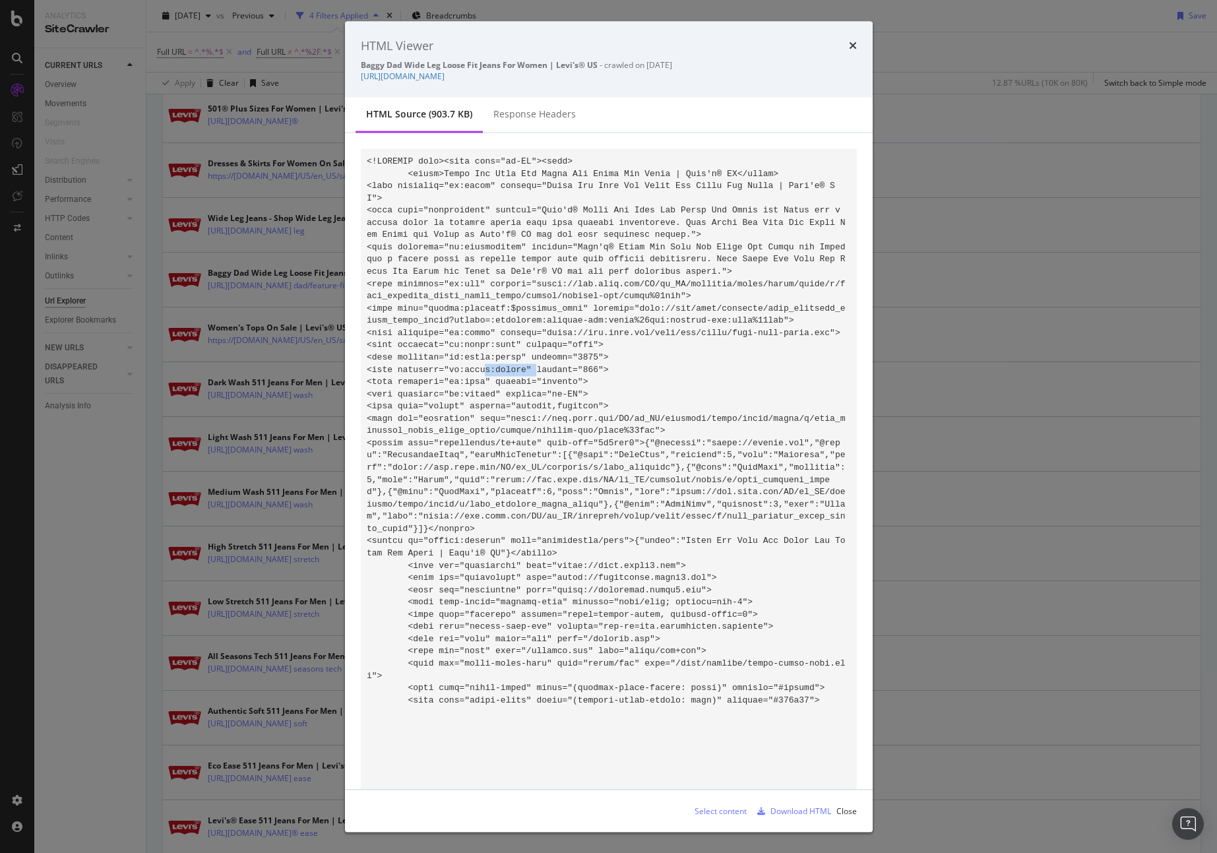
drag, startPoint x: 514, startPoint y: 382, endPoint x: 485, endPoint y: 380, distance: 28.5
copy link "[URL][DOMAIN_NAME]"
drag, startPoint x: 515, startPoint y: 86, endPoint x: 357, endPoint y: 79, distance: 158.4
click at [357, 79] on div "HTML Viewer Baggy Dad Wide Leg Loose Fit Jeans For Women | Levi's® US - crawled…" at bounding box center [609, 59] width 528 height 76
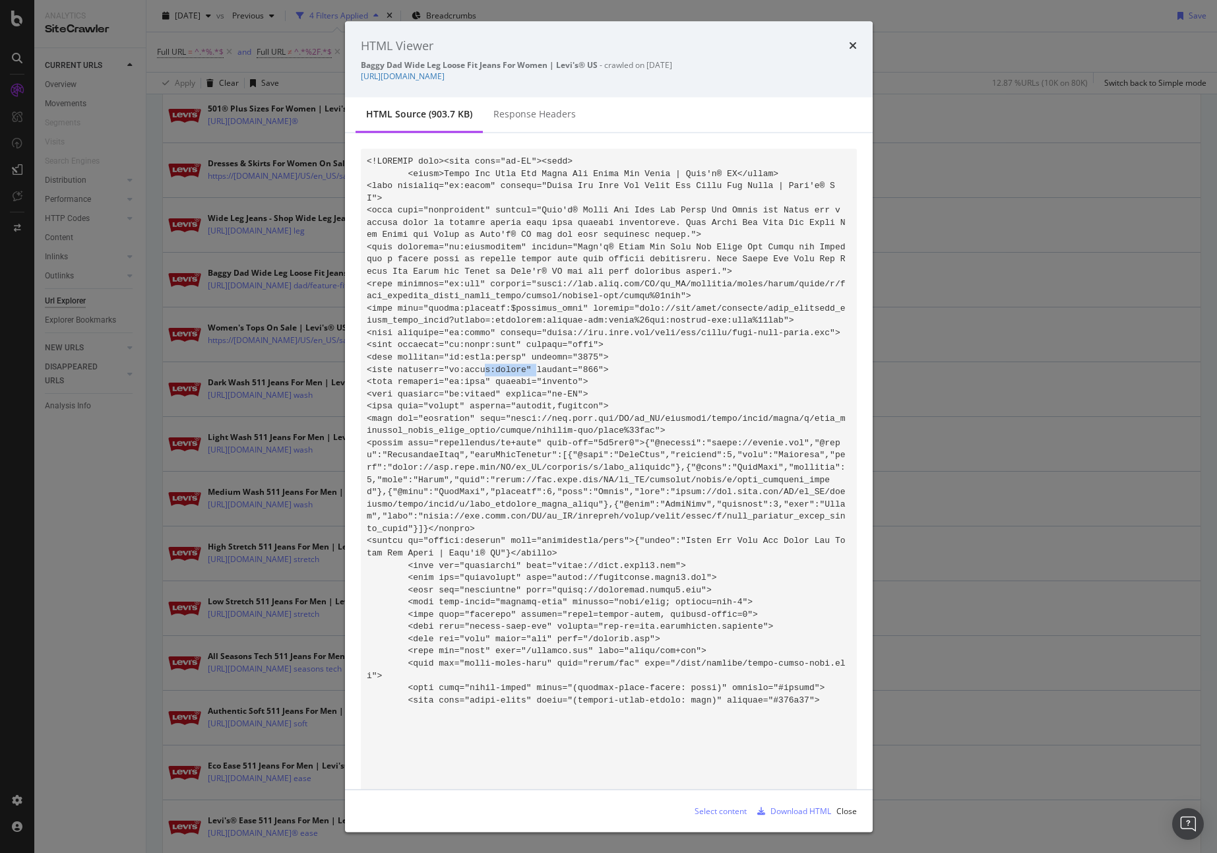
click at [851, 45] on icon "times" at bounding box center [853, 45] width 8 height 11
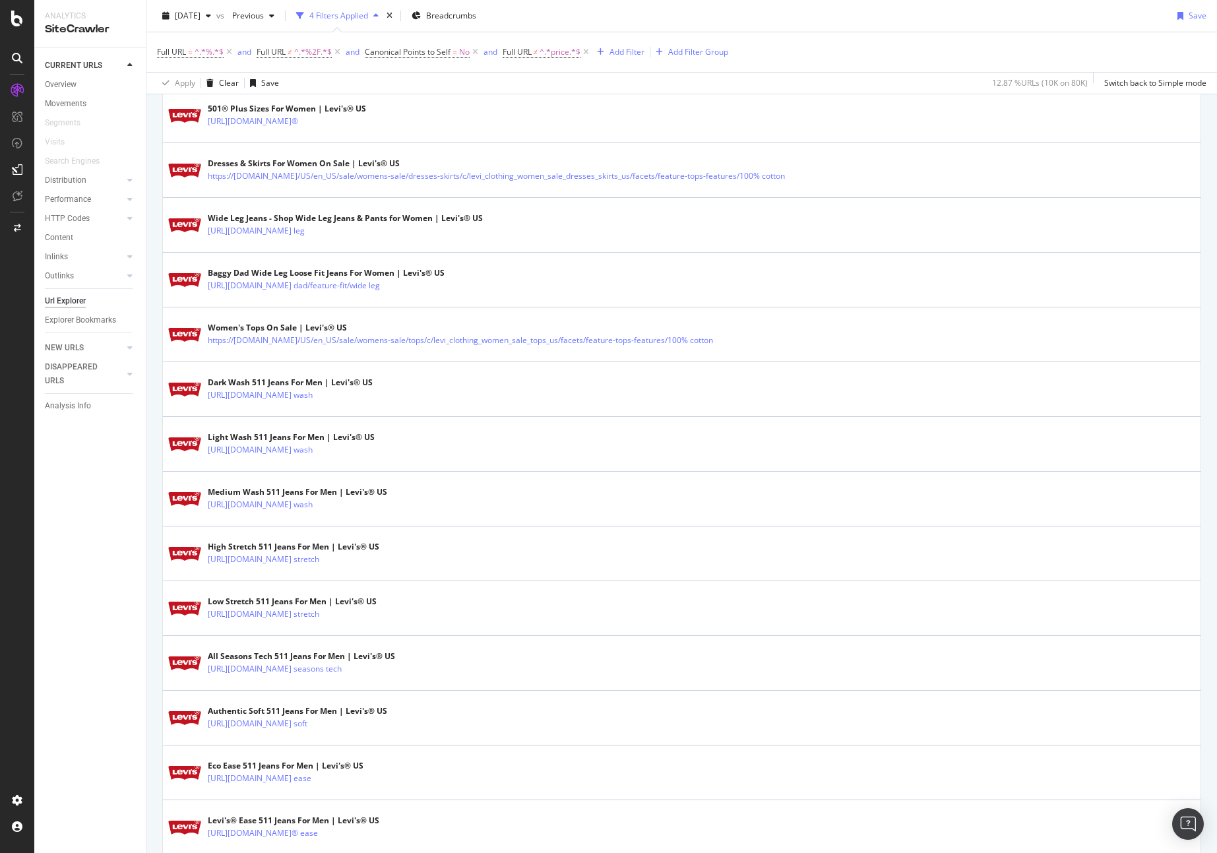
drag, startPoint x: 850, startPoint y: 45, endPoint x: 825, endPoint y: 5, distance: 47.4
click at [849, 45] on div "Full URL = ^.*%.*$ and Full URL ≠ ^.*%2F.*$ and Canonical Points to Self = No a…" at bounding box center [681, 52] width 1049 height 40
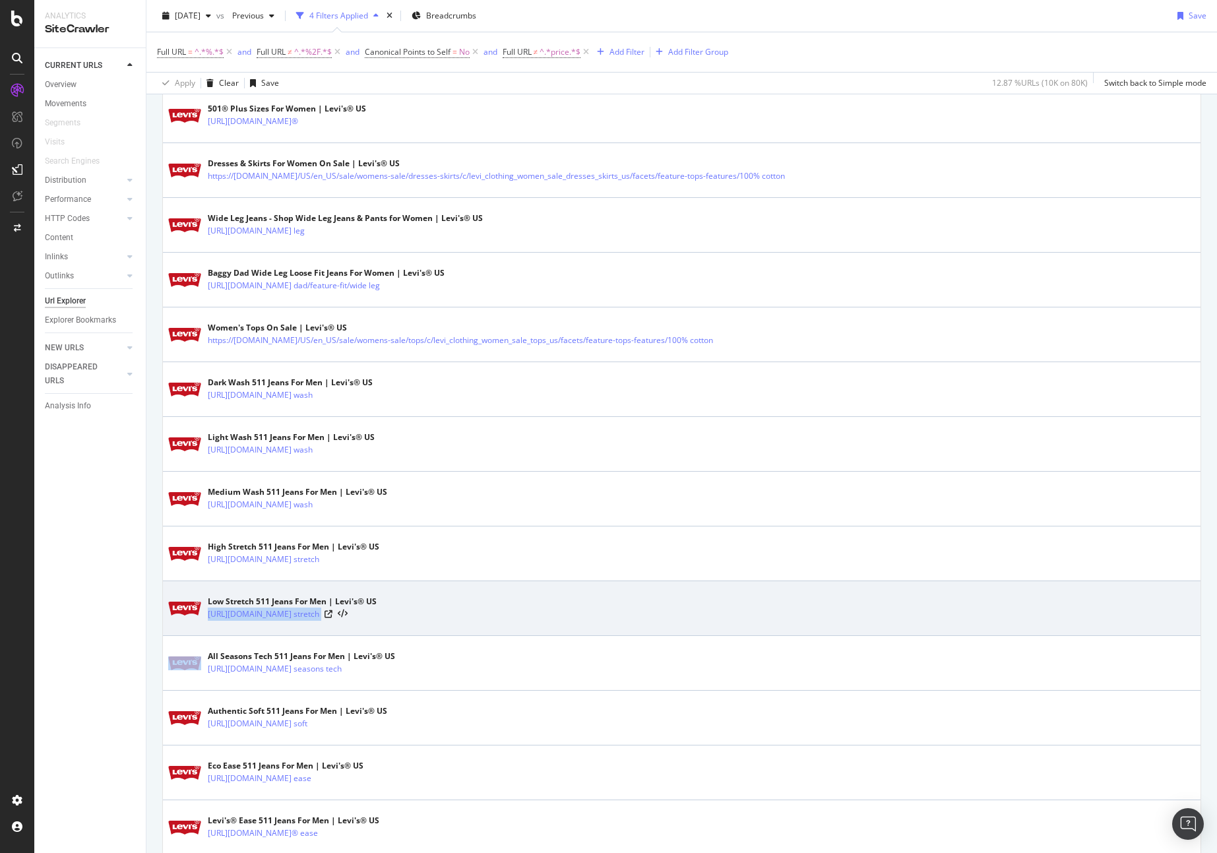
copy tbody "https://www.levi.com/US/en_US/jeans-by-fit-number/men/jeans/511TM/c/levi_jeans_…"
drag, startPoint x: 206, startPoint y: 611, endPoint x: 760, endPoint y: 617, distance: 554.6
click at [760, 617] on div "Low Stretch 511 Jeans For Men | Levi's® US https://www.levi.com/US/en_US/jeans-…" at bounding box center [681, 607] width 1027 height 33
copy tbody "https://www.levi.com/US/en_US/jeans-by-fit-number/men/jeans/511TM/c/levi_jeans_…"
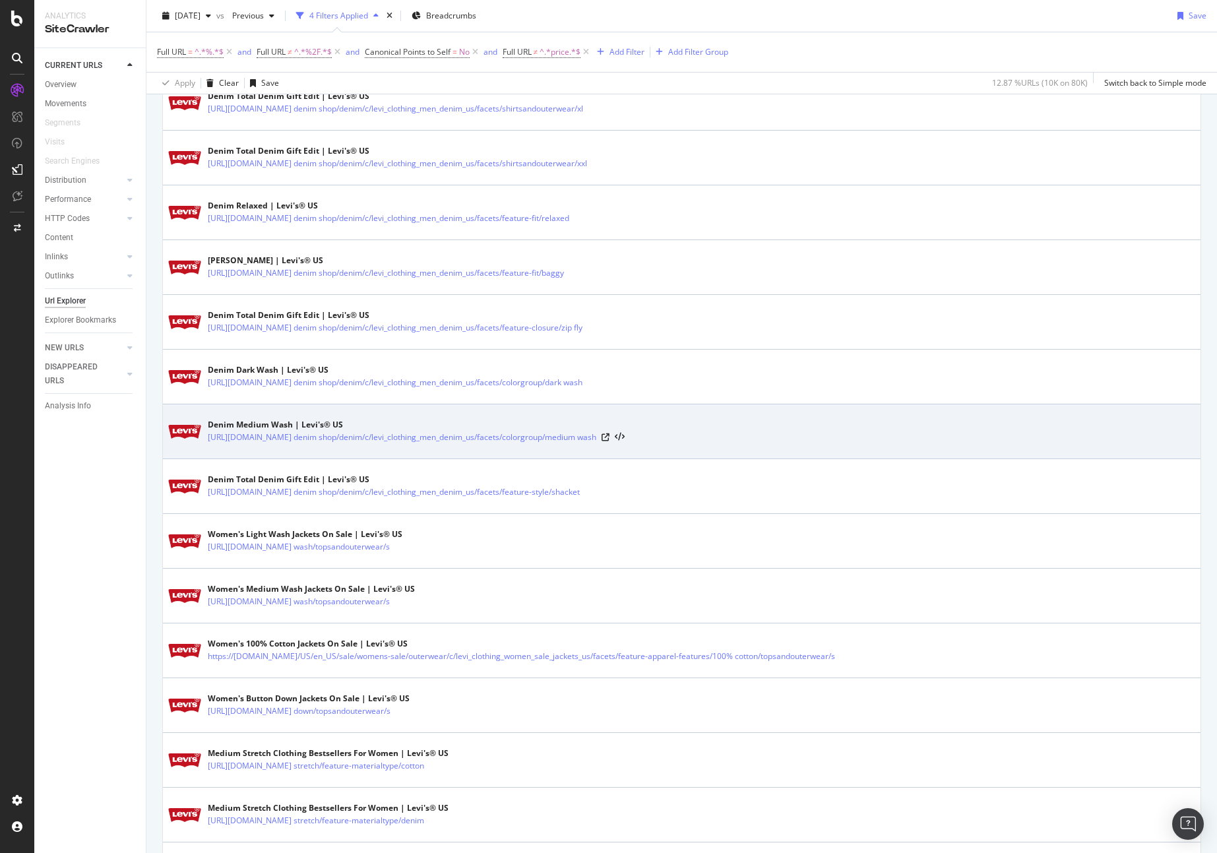
scroll to position [1618, 0]
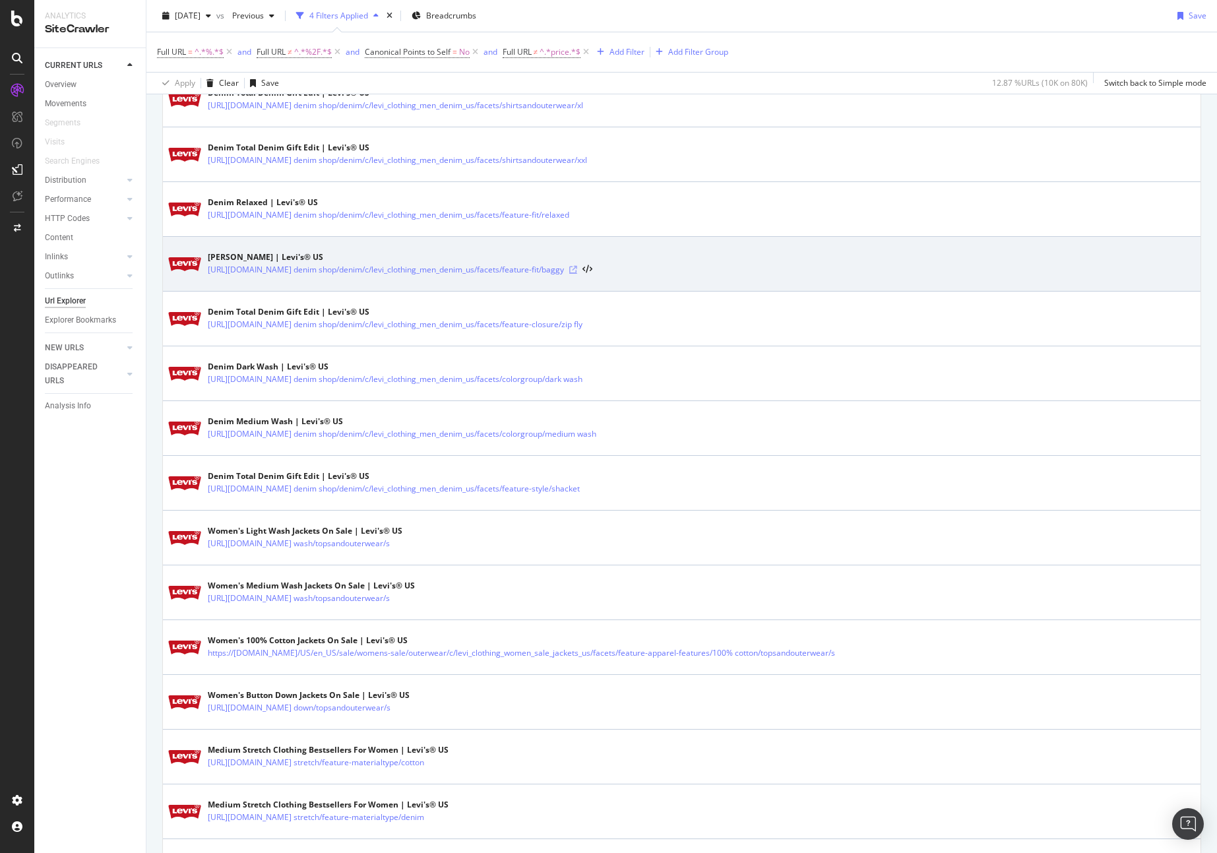
click at [577, 270] on icon at bounding box center [573, 270] width 8 height 8
click at [398, 272] on link "https://www.levi.com/US/en_US/clothing/the denim shop/denim/c/levi_clothing_men…" at bounding box center [386, 269] width 356 height 13
click at [577, 271] on icon at bounding box center [573, 270] width 8 height 8
drag, startPoint x: 203, startPoint y: 270, endPoint x: 264, endPoint y: 269, distance: 60.7
click at [267, 269] on div "Denim Baggy | Levi's® US https://www.levi.com/US/en_US/clothing/the denim shop/…" at bounding box center [681, 263] width 1027 height 33
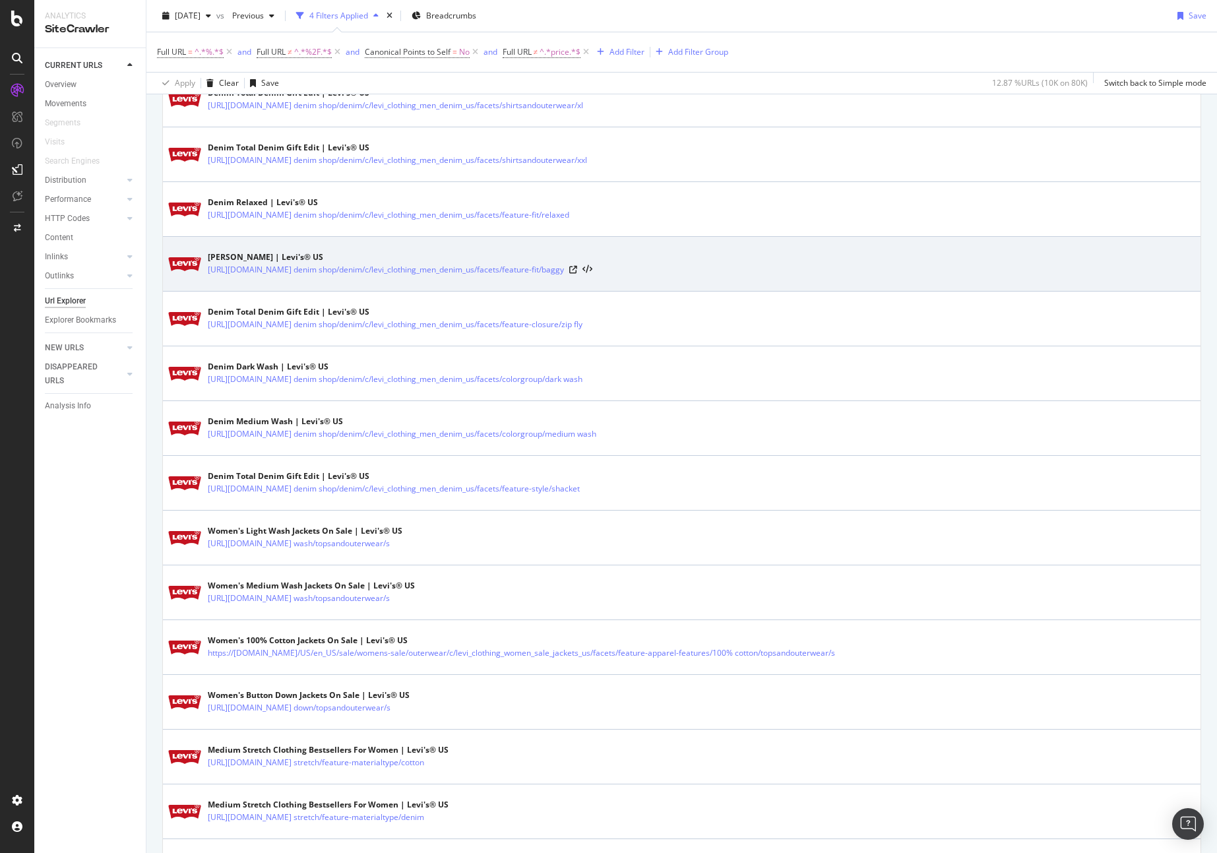
click at [224, 282] on td "Denim Baggy | Levi's® US https://www.levi.com/US/en_US/clothing/the denim shop/…" at bounding box center [681, 264] width 1037 height 55
copy tbody "https://www.levi.com/US/en_US/clothing/the denim shop/denim/c/levi_clothing_men…"
drag, startPoint x: 205, startPoint y: 268, endPoint x: 651, endPoint y: 268, distance: 445.8
click at [651, 268] on div "Denim Baggy | Levi's® US https://www.levi.com/US/en_US/clothing/the denim shop/…" at bounding box center [681, 263] width 1027 height 33
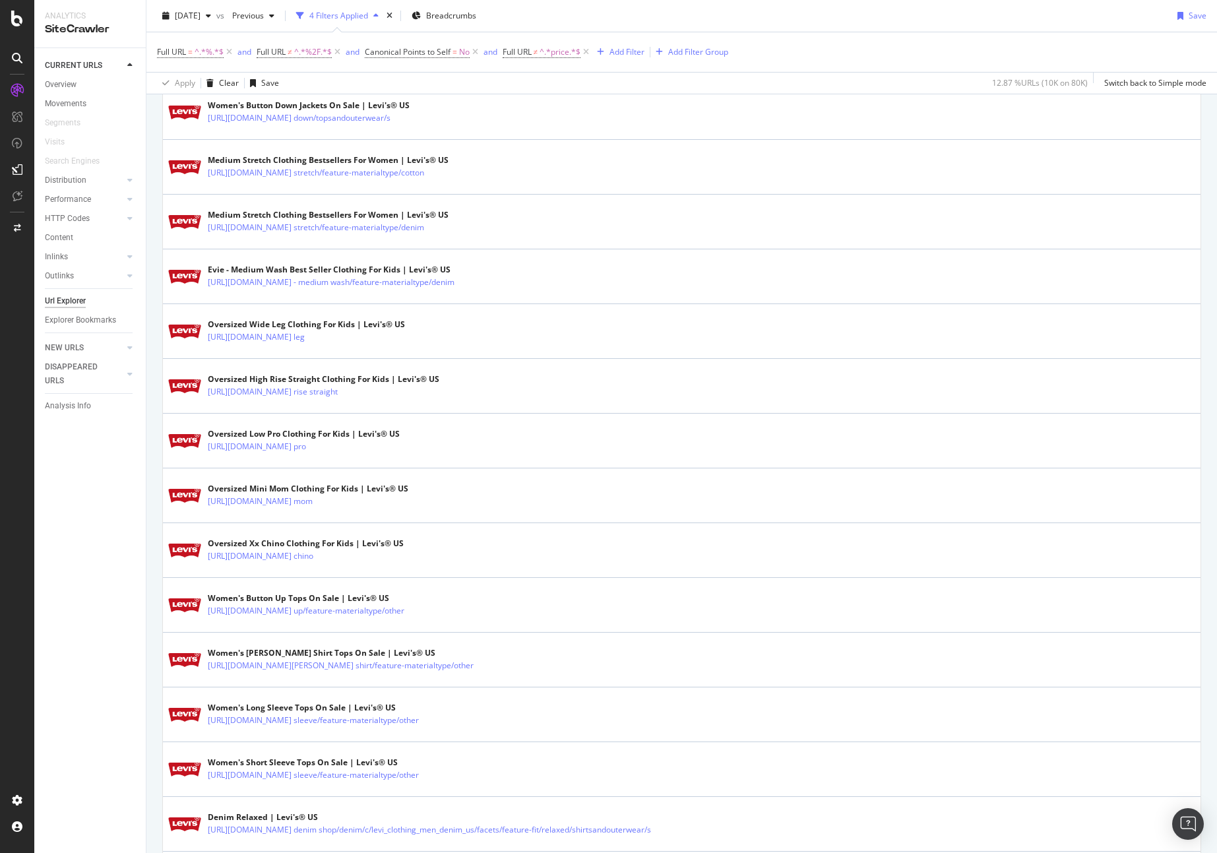
scroll to position [2264, 0]
